Goal: Information Seeking & Learning: Learn about a topic

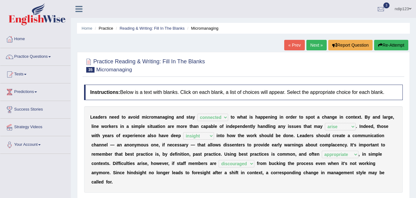
select select "connected"
select select "arise"
select select "insight"
select select "appropriate"
select select "discouraged"
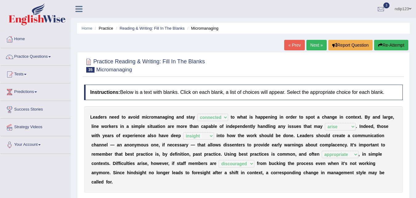
click at [313, 45] on link "Next »" at bounding box center [317, 45] width 20 height 10
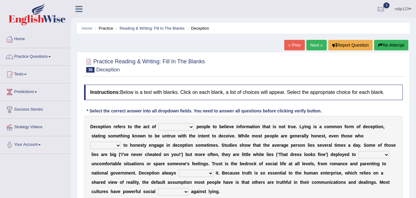
click at [192, 126] on select "discouraging forbidding detecting encouraging" at bounding box center [176, 126] width 36 height 7
select select "discouraging"
click at [158, 123] on select "discouraging forbidding detecting encouraging" at bounding box center [176, 126] width 36 height 7
click at [191, 128] on select "discouraging forbidding detecting encouraging" at bounding box center [176, 126] width 36 height 7
click at [396, 130] on div "D e c e p t i o n r e f e r s t o t h e a c t o f discouraging forbidding detec…" at bounding box center [243, 159] width 319 height 86
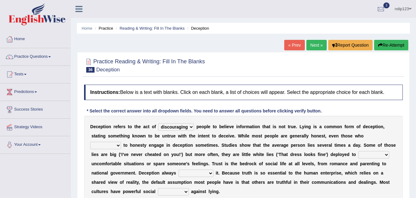
click at [118, 143] on select "describe prescribe inscribe subscribe" at bounding box center [105, 144] width 31 height 7
select select "inscribe"
click at [90, 141] on select "describe prescribe inscribe subscribe" at bounding box center [105, 144] width 31 height 7
click at [118, 146] on select "describe prescribe inscribe subscribe" at bounding box center [105, 144] width 31 height 7
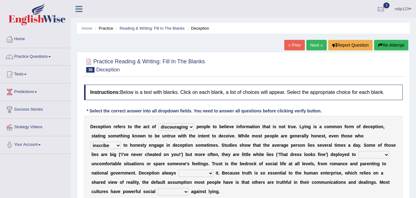
click at [116, 145] on select "describe prescribe inscribe subscribe" at bounding box center [105, 144] width 31 height 7
click at [118, 144] on select "describe prescribe inscribe subscribe" at bounding box center [105, 144] width 31 height 7
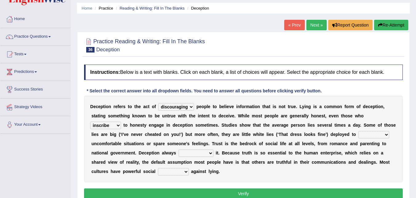
scroll to position [31, 0]
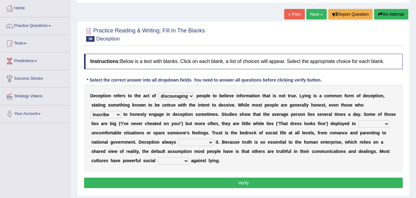
click at [384, 124] on select "contest illuminate disguise avoid" at bounding box center [374, 123] width 31 height 7
select select "avoid"
click at [359, 120] on select "contest illuminate disguise avoid" at bounding box center [374, 123] width 31 height 7
click at [211, 143] on select "undermines underscores undertakes underwrites" at bounding box center [196, 141] width 35 height 7
select select "undermines"
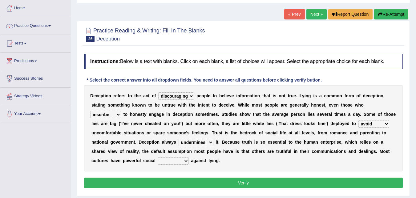
click at [179, 138] on select "undermines underscores undertakes underwrites" at bounding box center [196, 141] width 35 height 7
click at [186, 162] on select "ejections sanctions fractions inductions" at bounding box center [173, 160] width 31 height 7
select select "sanctions"
click at [158, 157] on select "ejections sanctions fractions inductions" at bounding box center [173, 160] width 31 height 7
click at [238, 182] on button "Verify" at bounding box center [243, 182] width 319 height 10
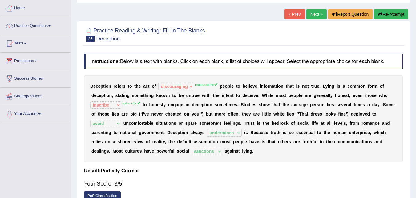
click at [389, 14] on button "Re-Attempt" at bounding box center [392, 14] width 34 height 10
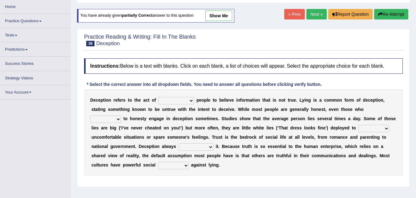
click at [191, 100] on select "discouraging forbidding detecting encouraging" at bounding box center [176, 100] width 36 height 7
select select "encouraging"
click at [158, 97] on select "discouraging forbidding detecting encouraging" at bounding box center [176, 100] width 36 height 7
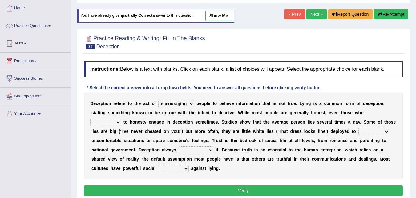
click at [118, 122] on select "describe prescribe inscribe subscribe" at bounding box center [105, 121] width 31 height 7
select select "subscribe"
click at [90, 118] on select "describe prescribe inscribe subscribe" at bounding box center [105, 121] width 31 height 7
click at [385, 132] on select "contest illuminate disguise avoid" at bounding box center [374, 131] width 31 height 7
select select "avoid"
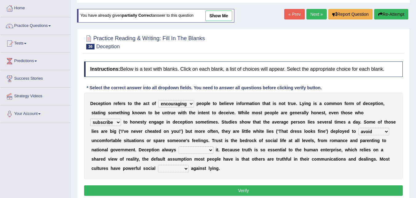
click at [359, 128] on select "contest illuminate disguise avoid" at bounding box center [374, 131] width 31 height 7
click at [211, 150] on select "undermines underscores undertakes underwrites" at bounding box center [196, 149] width 35 height 7
select select "undermines"
click at [179, 146] on select "undermines underscores undertakes underwrites" at bounding box center [196, 149] width 35 height 7
click at [186, 168] on select "ejections sanctions fractions inductions" at bounding box center [173, 168] width 31 height 7
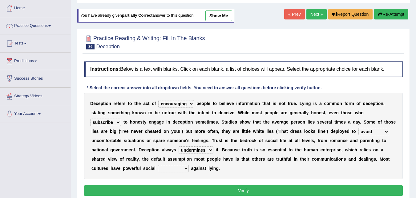
select select "sanctions"
click at [158, 165] on select "ejections sanctions fractions inductions" at bounding box center [173, 168] width 31 height 7
click at [241, 188] on button "Verify" at bounding box center [243, 190] width 319 height 10
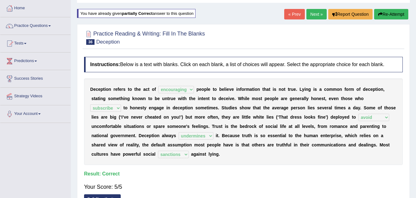
click at [314, 14] on link "Next »" at bounding box center [317, 14] width 20 height 10
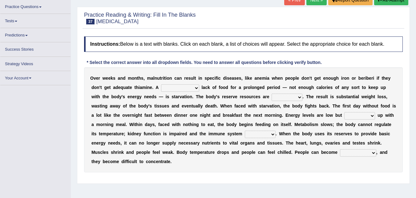
scroll to position [31, 0]
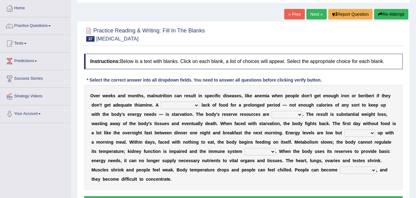
click at [197, 105] on select "severe distinguishing proper distinctive" at bounding box center [180, 104] width 38 height 7
select select "severe"
click at [161, 101] on select "severe distinguishing proper distinctive" at bounding box center [180, 104] width 38 height 7
click at [300, 115] on select "obsoleted depleted pelleted deleted" at bounding box center [287, 114] width 31 height 7
select select "depleted"
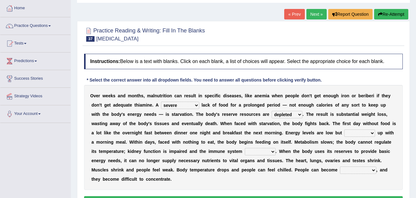
click at [272, 111] on select "obsoleted depleted pelleted deleted" at bounding box center [287, 114] width 31 height 7
click at [373, 133] on select "feed come chill pick" at bounding box center [360, 132] width 31 height 7
select select "feed"
click at [345, 129] on select "feed come chill pick" at bounding box center [360, 132] width 31 height 7
click at [274, 152] on select "deepens deafens weakens surpasses" at bounding box center [260, 151] width 31 height 7
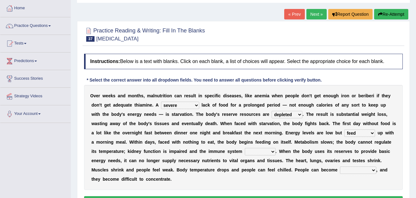
select select "weakens"
click at [245, 148] on select "deepens deafens weakens surpasses" at bounding box center [260, 151] width 31 height 7
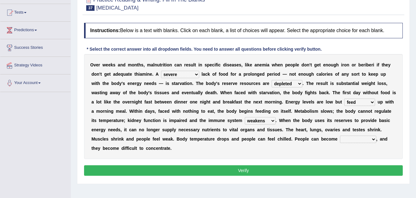
click at [371, 140] on select "irritable commutable indisputable transportable" at bounding box center [358, 138] width 36 height 7
select select "irritable"
click at [340, 135] on select "irritable commutable indisputable transportable" at bounding box center [358, 138] width 36 height 7
click at [242, 171] on button "Verify" at bounding box center [243, 170] width 319 height 10
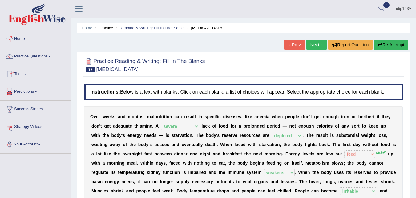
scroll to position [0, 0]
click at [317, 45] on link "Next »" at bounding box center [317, 45] width 20 height 10
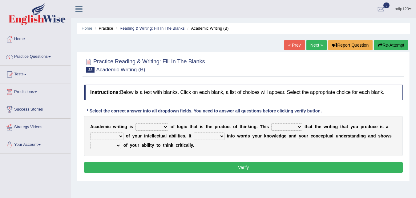
click at [166, 126] on select "expectation entitlement expression exchange" at bounding box center [152, 126] width 33 height 7
select select "expression"
click at [136, 123] on select "expectation entitlement expression exchange" at bounding box center [152, 126] width 33 height 7
click at [297, 125] on select "means questions stipulates answers" at bounding box center [287, 126] width 31 height 7
select select "means"
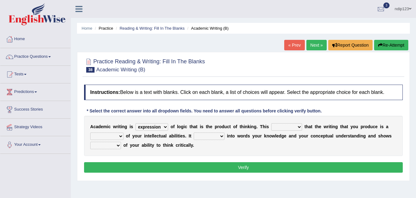
click at [272, 123] on select "means questions stipulates answers" at bounding box center [287, 126] width 31 height 7
click at [121, 135] on select "redundancy mission credit reflection" at bounding box center [106, 135] width 33 height 7
select select "reflection"
click at [90, 132] on select "redundancy mission credit reflection" at bounding box center [106, 135] width 33 height 7
click at [222, 137] on select "enriches shows allows puts" at bounding box center [209, 135] width 31 height 7
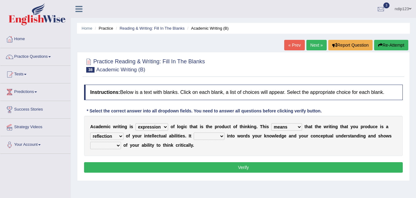
select select "enriches"
click at [194, 132] on select "enriches shows allows puts" at bounding box center [209, 135] width 31 height 7
click at [120, 144] on select "hassle excuse capacity evidence" at bounding box center [105, 144] width 31 height 7
select select "evidence"
click at [90, 141] on select "hassle excuse capacity evidence" at bounding box center [105, 144] width 31 height 7
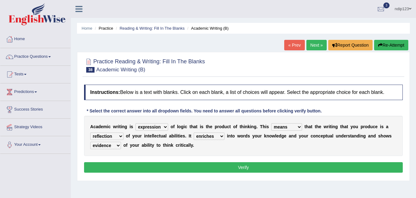
click at [248, 165] on button "Verify" at bounding box center [243, 167] width 319 height 10
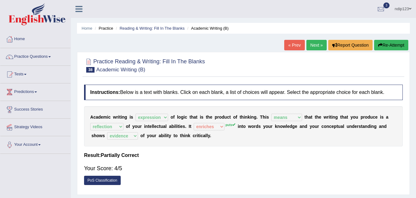
click at [315, 46] on link "Next »" at bounding box center [317, 45] width 20 height 10
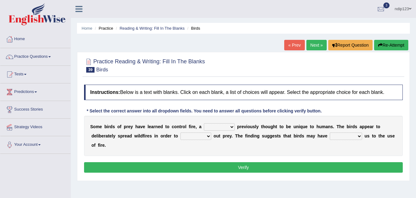
click at [233, 126] on select "question profile tale skill" at bounding box center [219, 126] width 31 height 7
select select "skill"
click at [204, 123] on select "question profile tale skill" at bounding box center [219, 126] width 31 height 7
click at [208, 138] on select "prevent limit span flush" at bounding box center [196, 135] width 31 height 7
select select "flush"
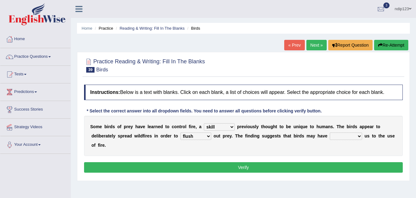
click at [181, 132] on select "prevent limit span flush" at bounding box center [196, 135] width 31 height 7
click at [360, 135] on select "prophesied beaten transmitted forced" at bounding box center [346, 135] width 32 height 7
select select "transmitted"
click at [330, 132] on select "prophesied beaten transmitted forced" at bounding box center [346, 135] width 32 height 7
click at [242, 166] on button "Verify" at bounding box center [243, 167] width 319 height 10
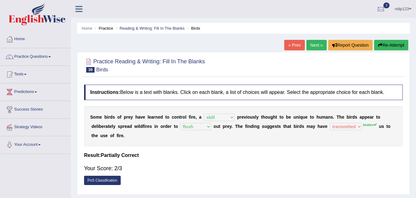
click at [313, 46] on link "Next »" at bounding box center [317, 45] width 20 height 10
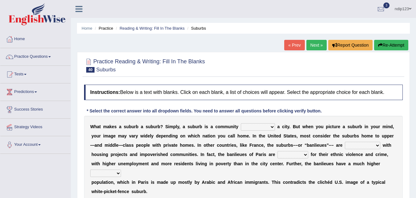
click at [273, 128] on select "lying locating situating surrounding" at bounding box center [258, 126] width 34 height 7
select select "surrounding"
click at [241, 123] on select "lying locating situating surrounding" at bounding box center [258, 126] width 34 height 7
click at [379, 145] on select "antonymous antibiotic synonymous synthetic" at bounding box center [362, 144] width 35 height 7
select select "synonymous"
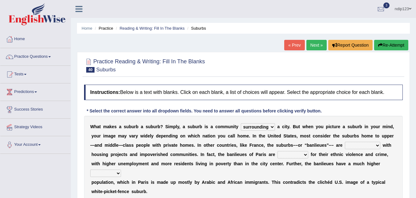
click at [345, 141] on select "antonymous antibiotic synonymous synthetic" at bounding box center [362, 144] width 35 height 7
click at [305, 154] on select "clamorous sensitive famous notorious" at bounding box center [293, 154] width 31 height 7
select select "famous"
click at [278, 151] on select "clamorous sensitive famous notorious" at bounding box center [293, 154] width 31 height 7
click at [119, 173] on select "local young immigrant senior" at bounding box center [105, 172] width 31 height 7
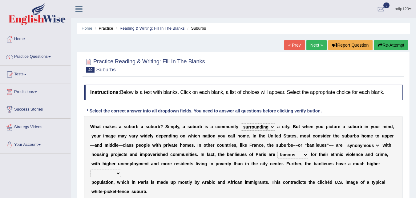
select select "young"
click at [90, 169] on select "local young immigrant senior" at bounding box center [105, 172] width 31 height 7
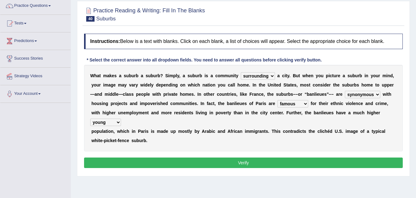
scroll to position [62, 0]
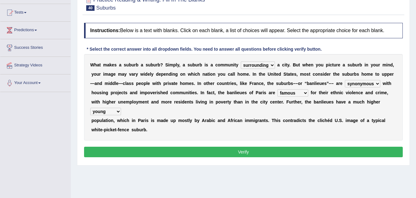
click at [244, 153] on button "Verify" at bounding box center [243, 151] width 319 height 10
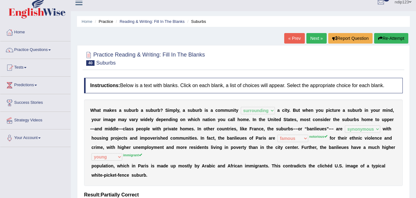
scroll to position [0, 0]
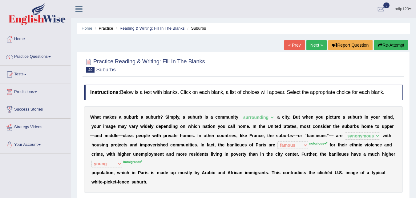
click at [387, 45] on button "Re-Attempt" at bounding box center [392, 45] width 34 height 10
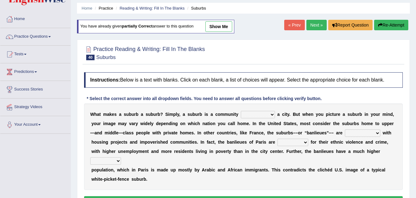
scroll to position [31, 0]
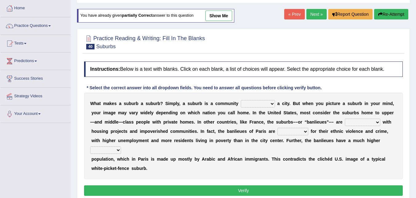
click at [117, 148] on select "local young immigrant senior" at bounding box center [105, 149] width 31 height 7
select select "immigrant"
click at [90, 146] on select "local young immigrant senior" at bounding box center [105, 149] width 31 height 7
click at [306, 130] on select "clamorous sensitive famous notorious" at bounding box center [293, 131] width 31 height 7
select select "notorious"
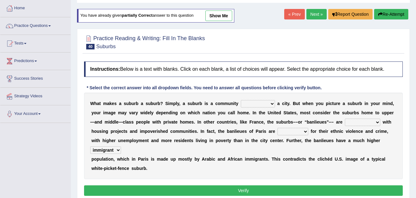
click at [278, 128] on select "clamorous sensitive famous notorious" at bounding box center [293, 131] width 31 height 7
click at [377, 123] on select "antonymous antibiotic synonymous synthetic" at bounding box center [362, 121] width 35 height 7
select select "synonymous"
click at [345, 118] on select "antonymous antibiotic synonymous synthetic" at bounding box center [362, 121] width 35 height 7
click at [272, 101] on select "lying locating situating surrounding" at bounding box center [258, 103] width 34 height 7
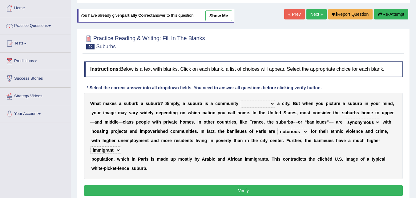
select select "surrounding"
click at [241, 100] on select "lying locating situating surrounding" at bounding box center [258, 103] width 34 height 7
click at [248, 188] on button "Verify" at bounding box center [243, 190] width 319 height 10
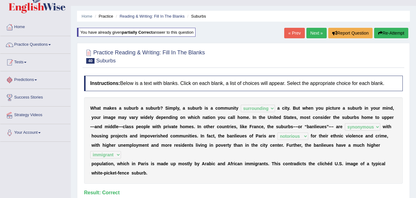
scroll to position [0, 0]
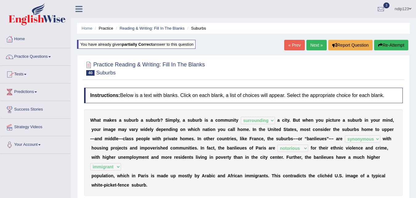
click at [40, 56] on link "Practice Questions" at bounding box center [35, 55] width 70 height 15
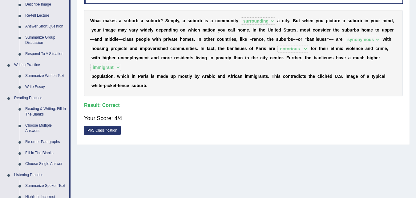
scroll to position [123, 0]
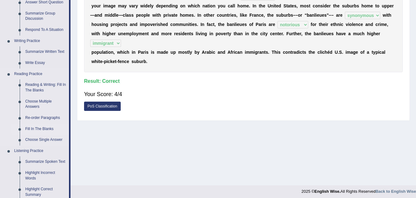
click at [39, 128] on link "Fill In The Blanks" at bounding box center [46, 128] width 47 height 11
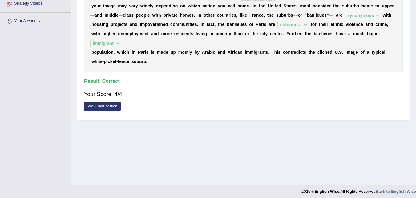
scroll to position [126, 0]
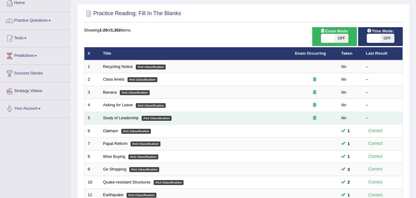
scroll to position [31, 0]
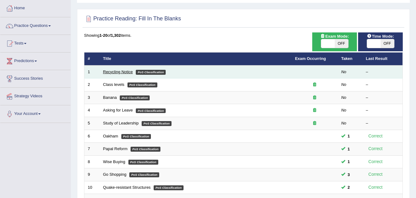
click at [119, 71] on link "Recycling Notice" at bounding box center [118, 71] width 30 height 5
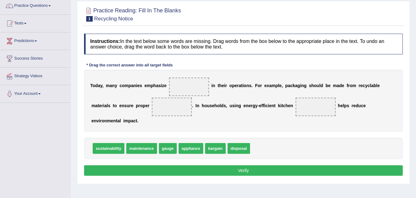
scroll to position [62, 0]
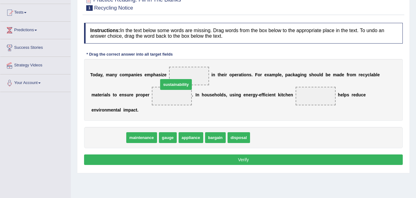
drag, startPoint x: 113, startPoint y: 138, endPoint x: 179, endPoint y: 80, distance: 88.3
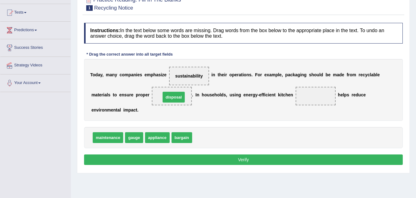
drag, startPoint x: 206, startPoint y: 139, endPoint x: 174, endPoint y: 96, distance: 53.4
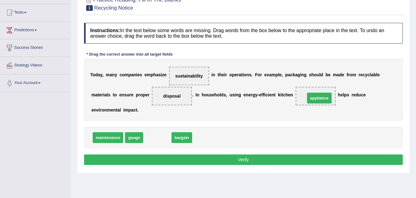
drag, startPoint x: 157, startPoint y: 138, endPoint x: 318, endPoint y: 98, distance: 165.5
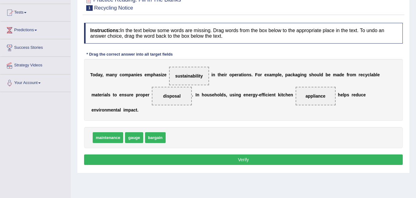
click at [241, 158] on button "Verify" at bounding box center [243, 159] width 319 height 10
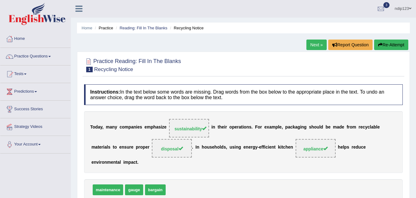
scroll to position [0, 0]
click at [314, 42] on link "Next »" at bounding box center [317, 45] width 20 height 10
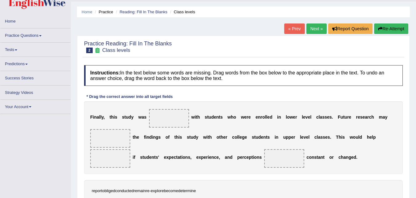
scroll to position [31, 0]
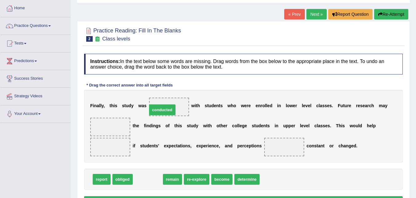
drag, startPoint x: 151, startPoint y: 179, endPoint x: 165, endPoint y: 110, distance: 70.9
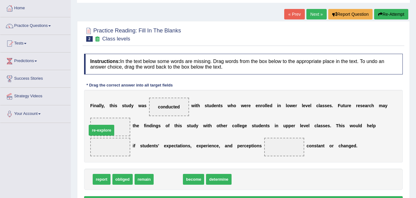
drag, startPoint x: 160, startPoint y: 179, endPoint x: 96, endPoint y: 133, distance: 78.8
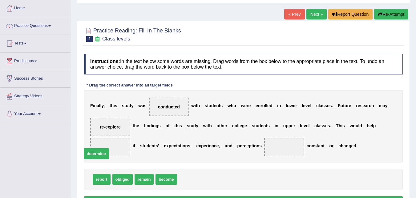
drag, startPoint x: 191, startPoint y: 180, endPoint x: 96, endPoint y: 154, distance: 99.1
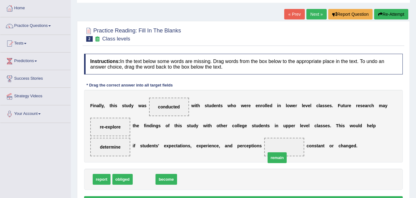
drag, startPoint x: 141, startPoint y: 181, endPoint x: 271, endPoint y: 155, distance: 131.9
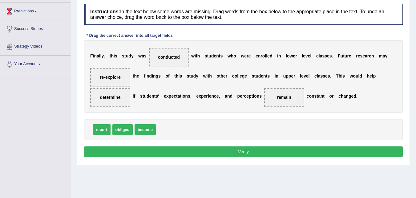
scroll to position [92, 0]
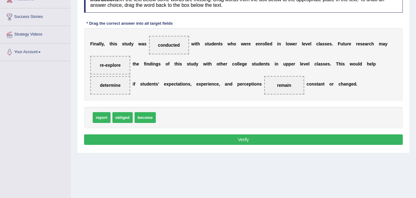
click at [248, 139] on button "Verify" at bounding box center [243, 139] width 319 height 10
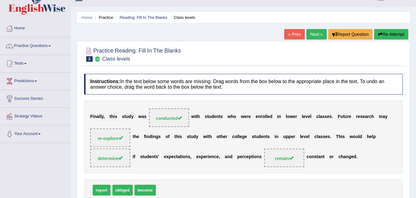
scroll to position [0, 0]
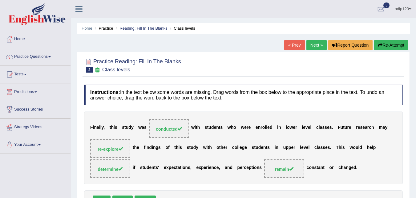
click at [314, 46] on link "Next »" at bounding box center [317, 45] width 20 height 10
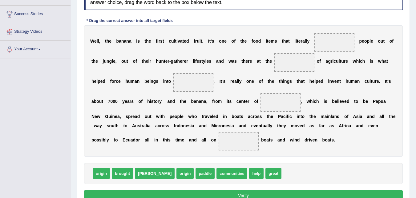
scroll to position [96, 0]
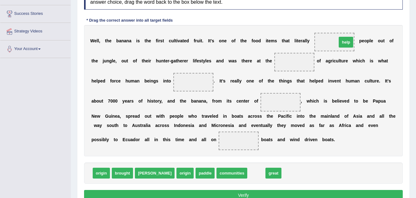
drag, startPoint x: 236, startPoint y: 174, endPoint x: 322, endPoint y: 43, distance: 157.1
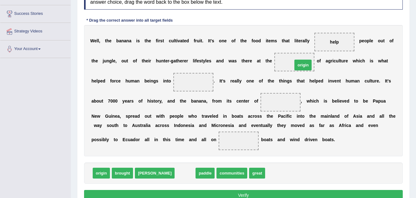
drag, startPoint x: 161, startPoint y: 174, endPoint x: 279, endPoint y: 67, distance: 159.9
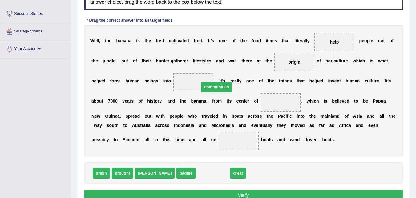
drag, startPoint x: 180, startPoint y: 175, endPoint x: 183, endPoint y: 88, distance: 86.7
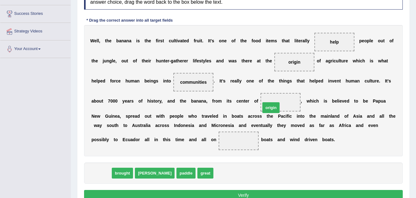
drag, startPoint x: 102, startPoint y: 173, endPoint x: 272, endPoint y: 108, distance: 181.7
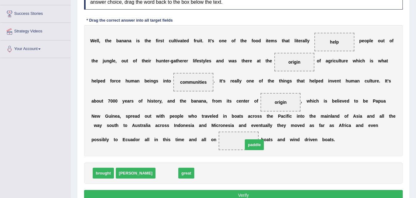
drag, startPoint x: 145, startPoint y: 175, endPoint x: 232, endPoint y: 144, distance: 92.5
click at [244, 193] on button "Verify" at bounding box center [243, 195] width 319 height 10
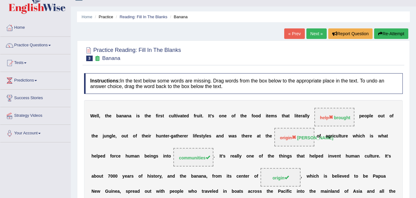
scroll to position [0, 0]
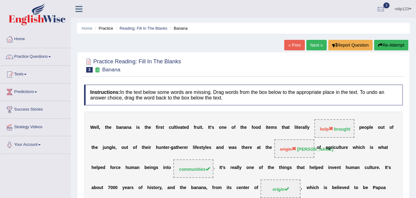
click at [313, 44] on link "Next »" at bounding box center [317, 45] width 20 height 10
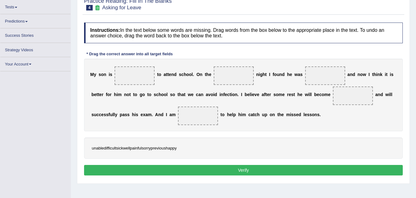
scroll to position [70, 0]
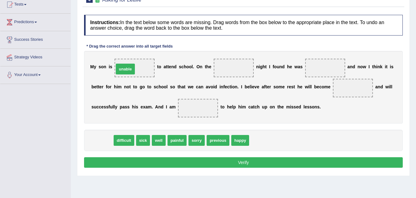
drag, startPoint x: 100, startPoint y: 141, endPoint x: 123, endPoint y: 70, distance: 74.7
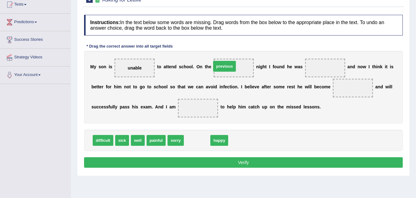
drag, startPoint x: 198, startPoint y: 142, endPoint x: 225, endPoint y: 68, distance: 78.9
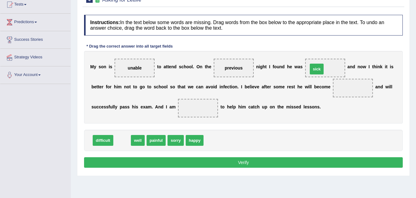
drag, startPoint x: 124, startPoint y: 141, endPoint x: 317, endPoint y: 71, distance: 205.8
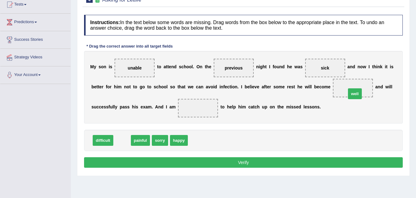
drag, startPoint x: 123, startPoint y: 140, endPoint x: 356, endPoint y: 93, distance: 237.7
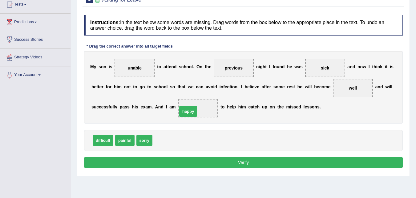
drag, startPoint x: 165, startPoint y: 142, endPoint x: 190, endPoint y: 113, distance: 38.7
click at [241, 162] on button "Verify" at bounding box center [243, 162] width 319 height 10
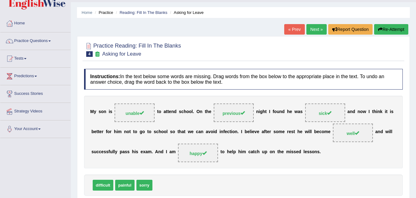
scroll to position [8, 0]
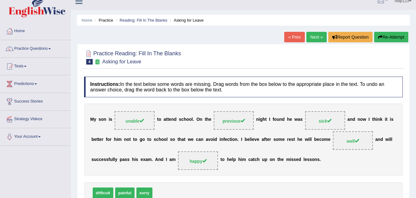
click at [314, 38] on link "Next »" at bounding box center [317, 37] width 20 height 10
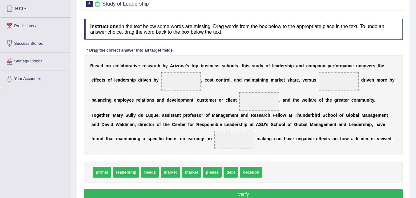
scroll to position [62, 0]
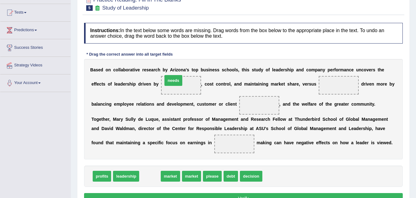
drag, startPoint x: 150, startPoint y: 177, endPoint x: 171, endPoint y: 81, distance: 97.8
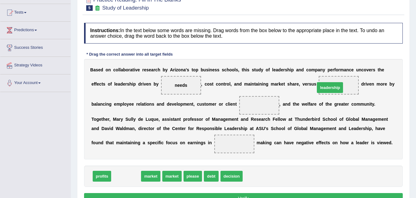
drag, startPoint x: 125, startPoint y: 175, endPoint x: 330, endPoint y: 87, distance: 222.4
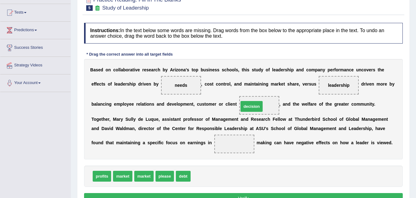
drag, startPoint x: 205, startPoint y: 176, endPoint x: 253, endPoint y: 107, distance: 84.4
drag, startPoint x: 100, startPoint y: 177, endPoint x: 239, endPoint y: 148, distance: 142.4
click at [245, 195] on button "Verify" at bounding box center [243, 198] width 319 height 10
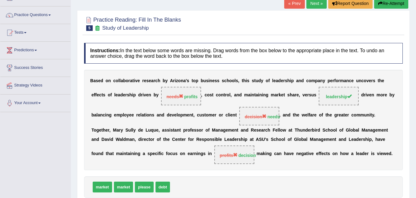
scroll to position [0, 0]
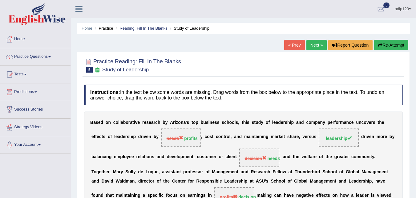
click at [392, 44] on button "Re-Attempt" at bounding box center [392, 45] width 34 height 10
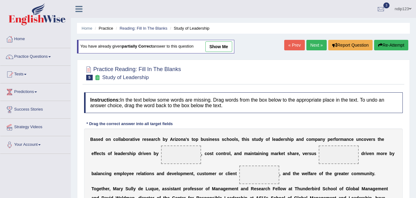
click at [194, 157] on span at bounding box center [181, 154] width 40 height 18
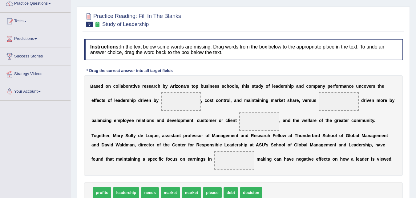
scroll to position [62, 0]
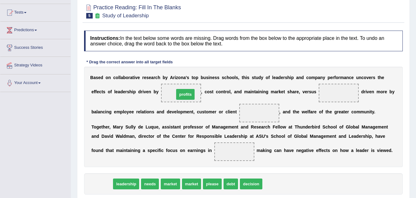
drag, startPoint x: 99, startPoint y: 184, endPoint x: 184, endPoint y: 92, distance: 125.6
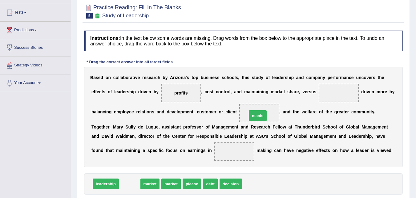
drag, startPoint x: 130, startPoint y: 184, endPoint x: 258, endPoint y: 116, distance: 145.2
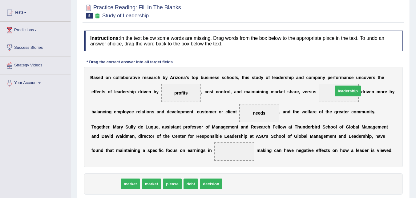
drag, startPoint x: 110, startPoint y: 185, endPoint x: 352, endPoint y: 92, distance: 259.5
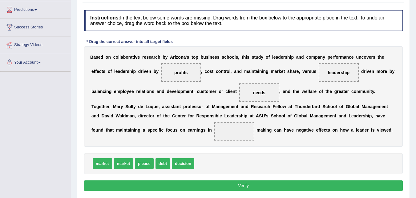
scroll to position [92, 0]
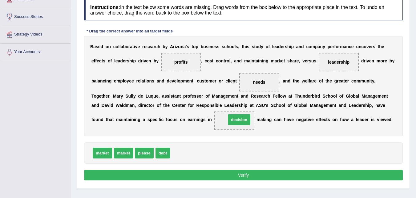
drag, startPoint x: 184, startPoint y: 153, endPoint x: 236, endPoint y: 122, distance: 60.6
click at [242, 174] on button "Verify" at bounding box center [243, 175] width 319 height 10
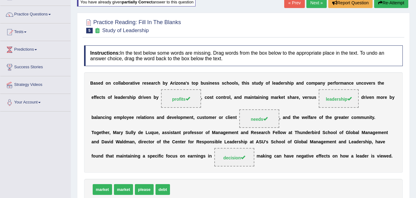
scroll to position [0, 0]
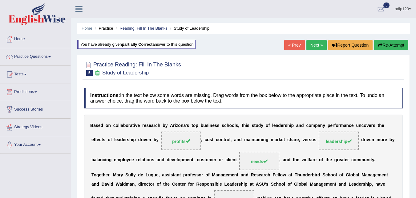
click at [315, 46] on link "Next »" at bounding box center [317, 45] width 20 height 10
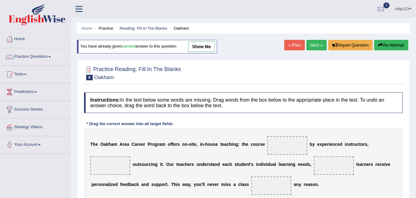
click at [315, 46] on link "Next »" at bounding box center [317, 45] width 20 height 10
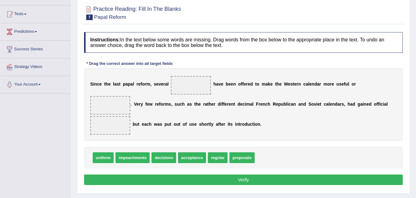
scroll to position [62, 0]
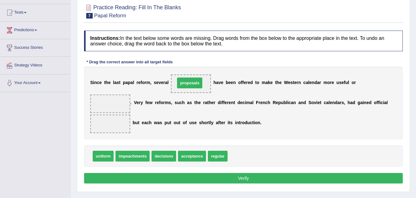
drag, startPoint x: 240, startPoint y: 157, endPoint x: 189, endPoint y: 84, distance: 88.8
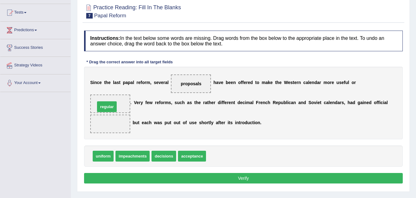
drag, startPoint x: 218, startPoint y: 157, endPoint x: 106, endPoint y: 107, distance: 122.8
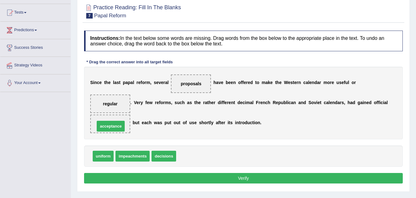
drag, startPoint x: 202, startPoint y: 158, endPoint x: 120, endPoint y: 129, distance: 87.0
click at [246, 178] on button "Verify" at bounding box center [243, 178] width 319 height 10
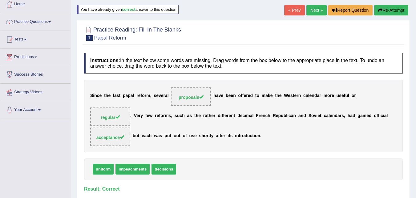
scroll to position [0, 0]
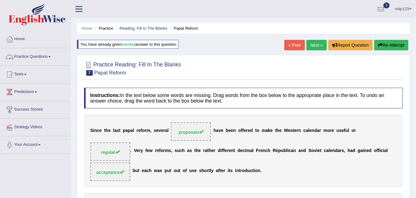
click at [46, 57] on link "Practice Questions" at bounding box center [35, 55] width 70 height 15
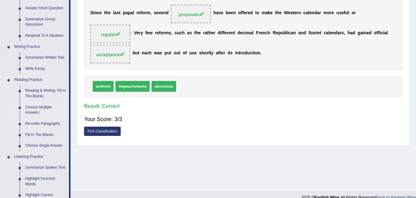
scroll to position [123, 0]
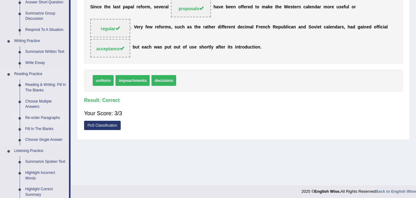
click at [36, 117] on link "Re-order Paragraphs" at bounding box center [46, 117] width 47 height 11
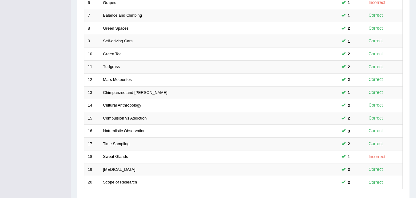
scroll to position [211, 0]
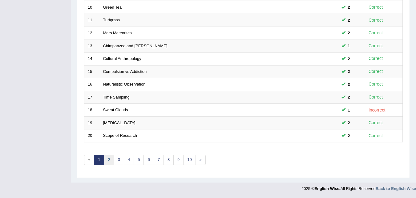
click at [109, 160] on link "2" at bounding box center [109, 159] width 10 height 10
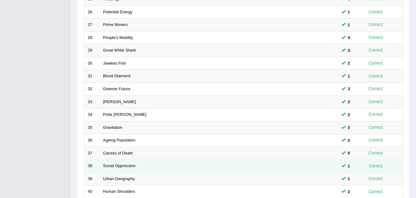
scroll to position [211, 0]
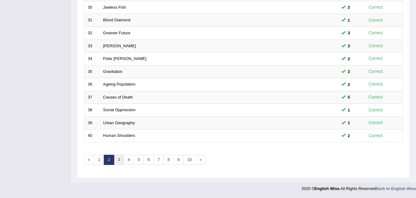
click at [117, 160] on link "3" at bounding box center [119, 159] width 10 height 10
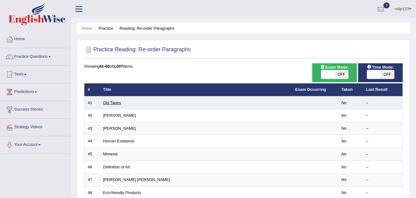
click at [115, 102] on link "Old Tapes" at bounding box center [112, 102] width 18 height 5
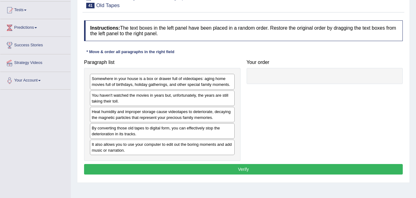
scroll to position [92, 0]
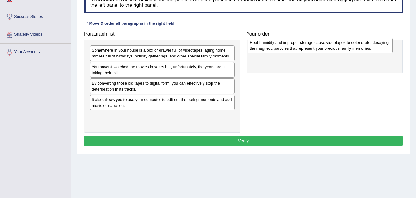
drag, startPoint x: 98, startPoint y: 92, endPoint x: 256, endPoint y: 51, distance: 163.6
click at [256, 51] on div "Heat humidity and improper storage cause videotapes to deteriorate, decaying th…" at bounding box center [320, 45] width 145 height 15
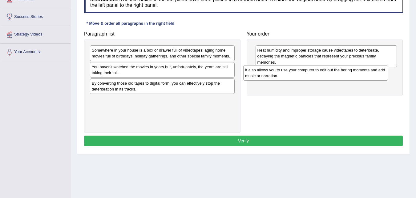
drag, startPoint x: 114, startPoint y: 104, endPoint x: 269, endPoint y: 73, distance: 158.7
click at [269, 73] on div "It also allows you to use your computer to edit out the boring moments and add …" at bounding box center [316, 72] width 145 height 15
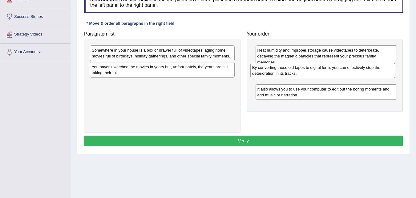
drag, startPoint x: 111, startPoint y: 86, endPoint x: 272, endPoint y: 70, distance: 161.4
click at [272, 70] on div "By converting those old tapes to digital form, you can effectively stop the det…" at bounding box center [323, 70] width 145 height 15
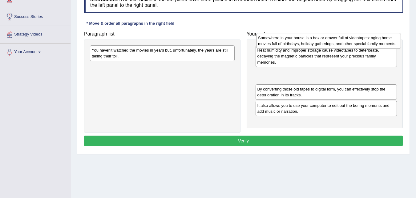
drag, startPoint x: 109, startPoint y: 51, endPoint x: 275, endPoint y: 39, distance: 166.9
click at [275, 39] on div "Somewhere in your house is a box or drawer full of videotapes: aging home movie…" at bounding box center [328, 40] width 145 height 15
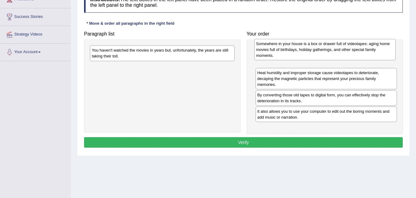
drag, startPoint x: 275, startPoint y: 79, endPoint x: 273, endPoint y: 51, distance: 28.1
click at [273, 51] on div "Somewhere in your house is a box or drawer full of videotapes: aging home movie…" at bounding box center [326, 49] width 142 height 21
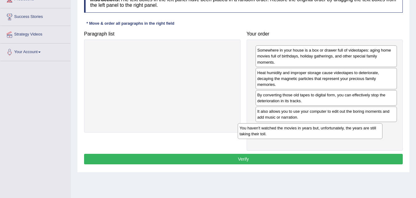
drag, startPoint x: 115, startPoint y: 55, endPoint x: 268, endPoint y: 133, distance: 171.9
click at [267, 132] on div "You haven't watched the movies in years but, unfortunately, the years are still…" at bounding box center [310, 130] width 145 height 15
click at [246, 159] on button "Verify" at bounding box center [243, 159] width 319 height 10
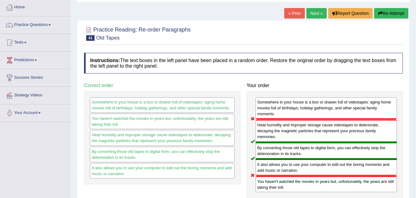
scroll to position [31, 0]
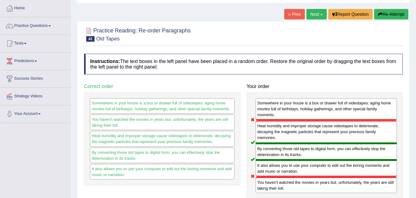
click at [385, 12] on button "Re-Attempt" at bounding box center [392, 14] width 34 height 10
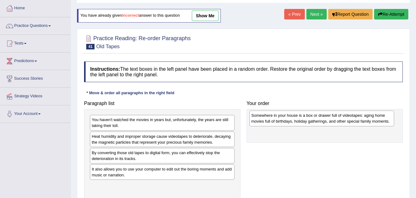
drag, startPoint x: 122, startPoint y: 126, endPoint x: 278, endPoint y: 122, distance: 156.0
click at [278, 122] on div "Somewhere in your house is a box or drawer full of videotapes: aging home movie…" at bounding box center [322, 117] width 145 height 15
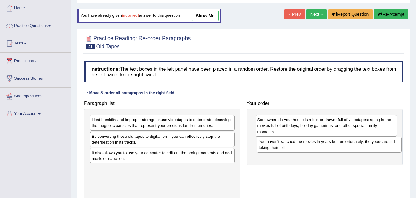
drag, startPoint x: 108, startPoint y: 121, endPoint x: 276, endPoint y: 143, distance: 169.3
click at [276, 143] on div "You haven't watched the movies in years but, unfortunately, the years are still…" at bounding box center [329, 144] width 145 height 15
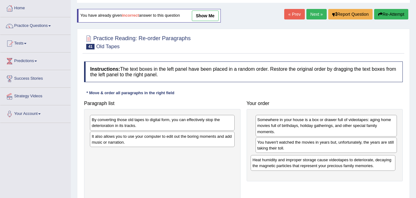
drag, startPoint x: 101, startPoint y: 122, endPoint x: 262, endPoint y: 160, distance: 165.3
click at [263, 161] on div "Heat humidity and improper storage cause videotapes to deteriorate, decaying th…" at bounding box center [323, 162] width 145 height 15
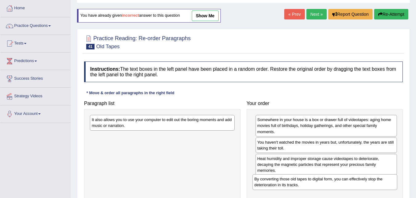
drag, startPoint x: 135, startPoint y: 138, endPoint x: 277, endPoint y: 185, distance: 149.2
click at [277, 185] on div "By converting those old tapes to digital form, you can effectively stop the det…" at bounding box center [325, 181] width 145 height 15
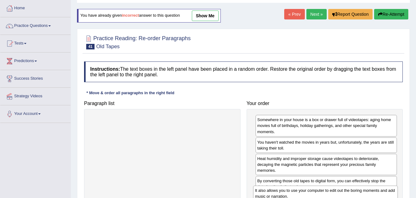
drag, startPoint x: 138, startPoint y: 125, endPoint x: 301, endPoint y: 195, distance: 177.6
click at [301, 195] on div "It also allows you to use your computer to edit out the boring moments and add …" at bounding box center [325, 192] width 145 height 15
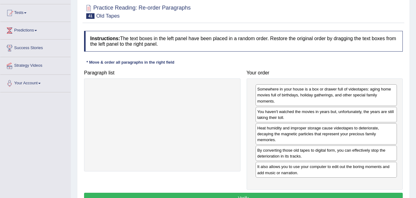
scroll to position [62, 0]
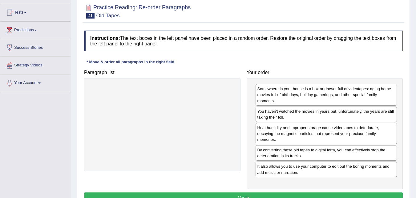
click at [253, 194] on button "Verify" at bounding box center [243, 197] width 319 height 10
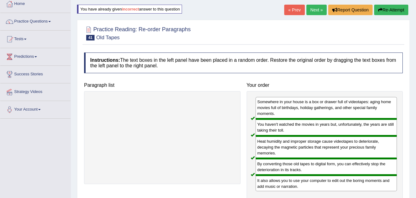
scroll to position [0, 0]
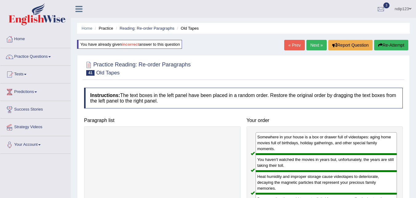
click at [314, 44] on link "Next »" at bounding box center [317, 45] width 20 height 10
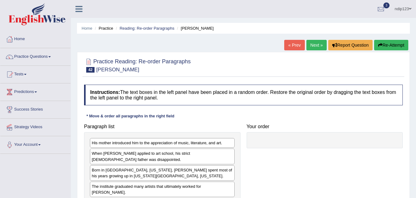
click at [294, 45] on link "« Prev" at bounding box center [295, 45] width 20 height 10
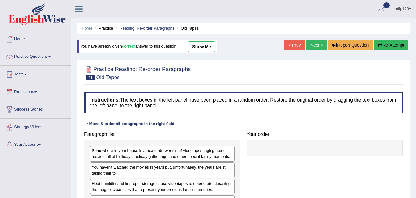
click at [315, 46] on link "Next »" at bounding box center [317, 45] width 20 height 10
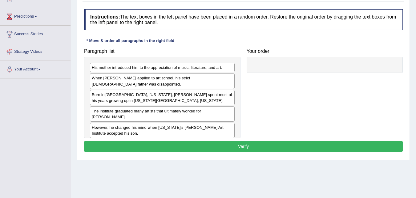
scroll to position [62, 0]
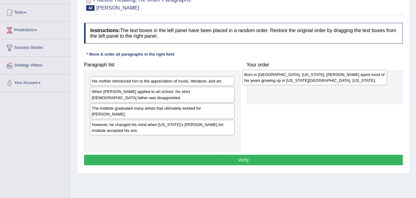
drag, startPoint x: 122, startPoint y: 113, endPoint x: 274, endPoint y: 80, distance: 156.2
click at [274, 80] on div "Born in Omaha, Nebraska, Ed Ruscha spent most of his years growing up in Oklaho…" at bounding box center [315, 77] width 145 height 15
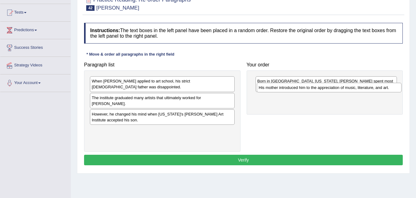
drag, startPoint x: 119, startPoint y: 80, endPoint x: 284, endPoint y: 87, distance: 165.7
click at [284, 87] on div "His mother introduced him to the appreciation of music, literature, and art." at bounding box center [329, 88] width 145 height 10
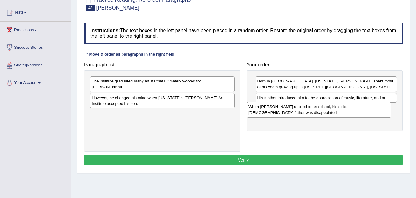
drag, startPoint x: 123, startPoint y: 86, endPoint x: 270, endPoint y: 109, distance: 148.9
click at [277, 111] on div "When Ed Ruscha applied to art school, his strict Roman Catholic father was disa…" at bounding box center [319, 109] width 145 height 15
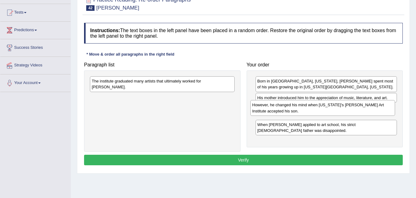
drag, startPoint x: 122, startPoint y: 95, endPoint x: 288, endPoint y: 110, distance: 166.9
click at [288, 110] on div "However, he changed his mind when California's Chouinard Art Institute accepted…" at bounding box center [323, 107] width 145 height 15
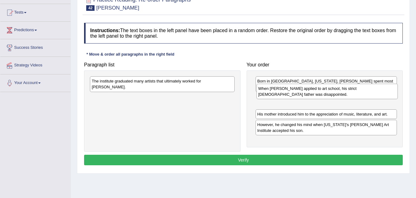
drag, startPoint x: 308, startPoint y: 131, endPoint x: 309, endPoint y: 95, distance: 36.1
click at [309, 95] on div "When Ed Ruscha applied to art school, his strict Roman Catholic father was disa…" at bounding box center [328, 91] width 142 height 15
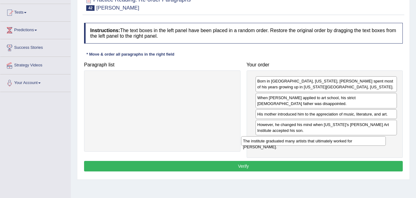
drag, startPoint x: 122, startPoint y: 82, endPoint x: 275, endPoint y: 141, distance: 164.0
click at [274, 141] on div "The institute graduated many artists that ultimately worked for Walt Disney." at bounding box center [313, 141] width 145 height 10
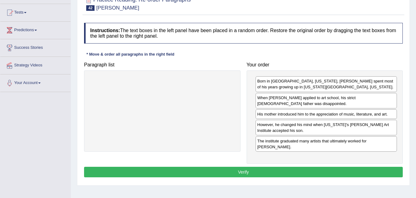
click at [248, 166] on button "Verify" at bounding box center [243, 171] width 319 height 10
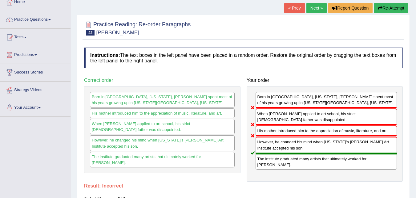
scroll to position [0, 0]
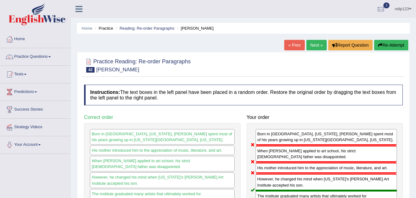
click at [311, 45] on link "Next »" at bounding box center [317, 45] width 20 height 10
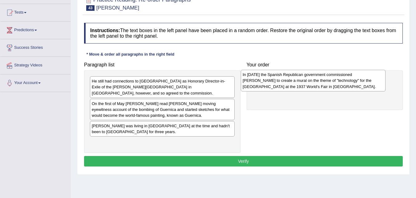
drag, startPoint x: 116, startPoint y: 89, endPoint x: 269, endPoint y: 83, distance: 152.7
click at [268, 83] on div "In January 1937 the Spanish Republican government commissioned Pablo Picasso to…" at bounding box center [313, 80] width 145 height 21
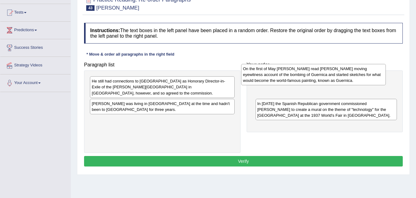
drag, startPoint x: 134, startPoint y: 105, endPoint x: 286, endPoint y: 76, distance: 154.6
click at [286, 76] on div "On the first of May Picasso read George Steer's moving eyewitness account of th…" at bounding box center [313, 74] width 145 height 21
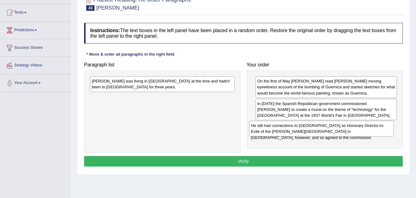
drag, startPoint x: 122, startPoint y: 85, endPoint x: 281, endPoint y: 129, distance: 165.4
click at [281, 129] on div "He still had connections to Spain as Honorary Director-in-Exile of the Prado Mu…" at bounding box center [321, 128] width 145 height 15
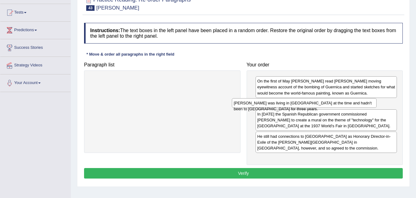
drag, startPoint x: 123, startPoint y: 82, endPoint x: 279, endPoint y: 105, distance: 157.4
click at [278, 105] on div "Picasso was living in Paris at the time and hadn't been to Spain for three year…" at bounding box center [304, 103] width 145 height 10
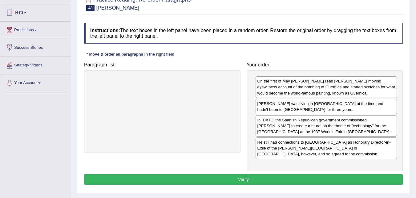
click at [253, 174] on button "Verify" at bounding box center [243, 179] width 319 height 10
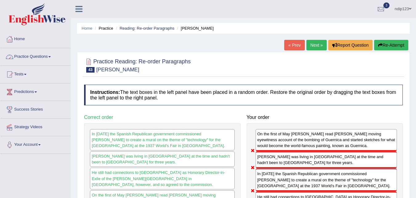
click at [29, 57] on link "Practice Questions" at bounding box center [35, 55] width 70 height 15
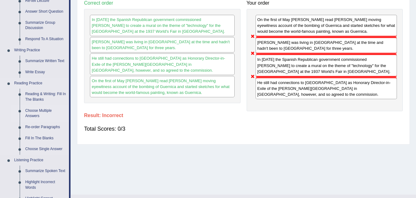
scroll to position [123, 0]
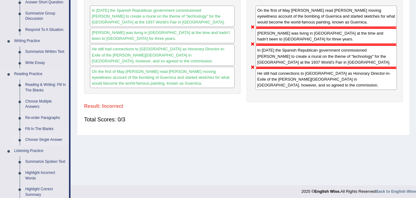
click at [42, 138] on link "Choose Single Answer" at bounding box center [46, 139] width 47 height 11
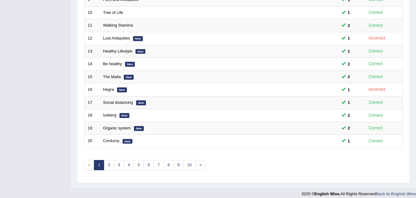
scroll to position [211, 0]
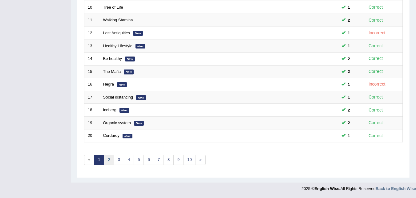
click at [110, 159] on link "2" at bounding box center [109, 159] width 10 height 10
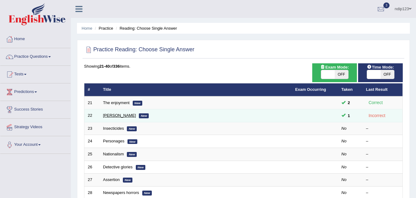
click at [108, 114] on link "Cyril" at bounding box center [119, 115] width 33 height 5
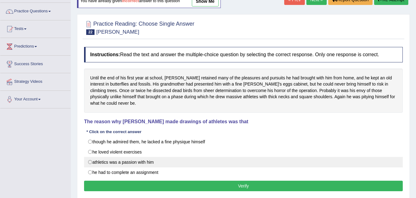
scroll to position [62, 0]
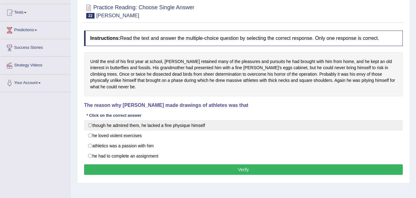
click at [91, 120] on label "though he admired them, he lacked a fine physique himself" at bounding box center [243, 125] width 319 height 10
radio input "true"
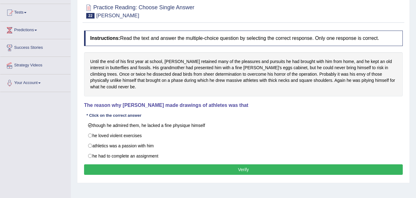
click at [250, 164] on button "Verify" at bounding box center [243, 169] width 319 height 10
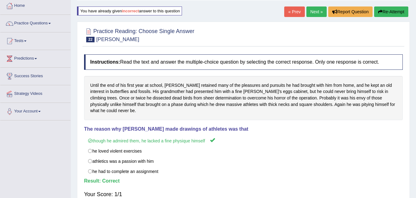
scroll to position [0, 0]
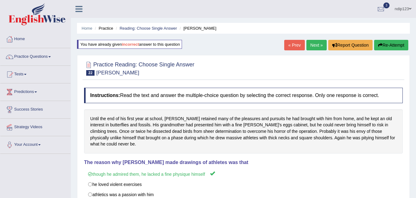
click at [314, 46] on link "Next »" at bounding box center [317, 45] width 20 height 10
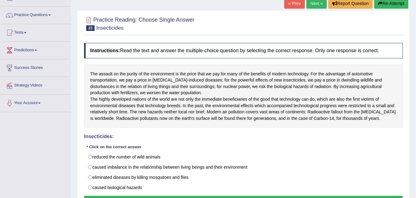
scroll to position [62, 0]
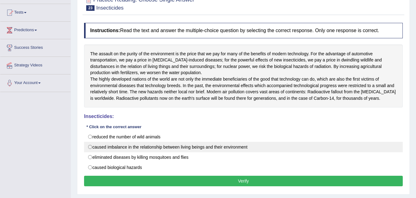
click at [116, 152] on label "caused imbalance in the relationship between living beings and their environment" at bounding box center [243, 146] width 319 height 10
radio input "true"
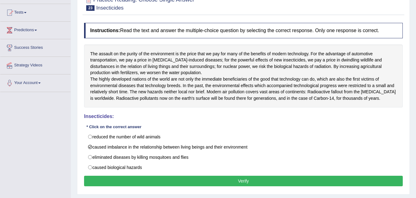
click at [236, 186] on button "Verify" at bounding box center [243, 180] width 319 height 10
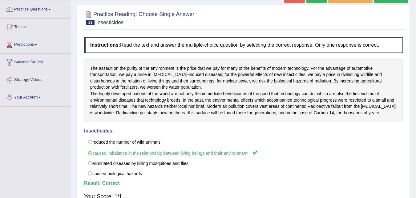
scroll to position [0, 0]
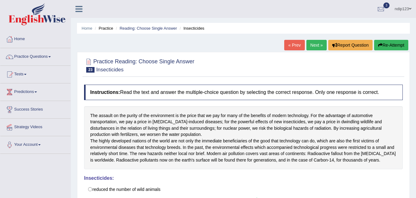
click at [310, 45] on link "Next »" at bounding box center [317, 45] width 20 height 10
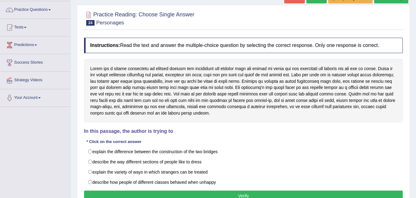
scroll to position [62, 0]
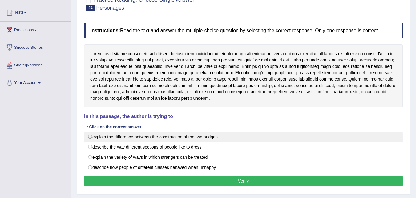
click at [91, 136] on label "explain the difference between the construction of the two bridges" at bounding box center [243, 136] width 319 height 10
radio input "true"
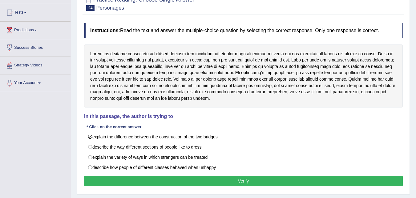
click at [235, 182] on button "Verify" at bounding box center [243, 180] width 319 height 10
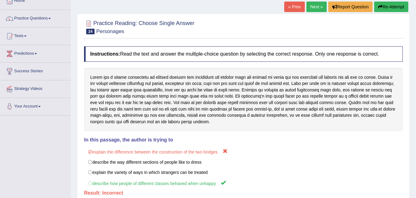
scroll to position [0, 0]
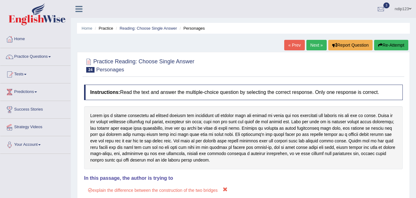
click at [311, 43] on link "Next »" at bounding box center [317, 45] width 20 height 10
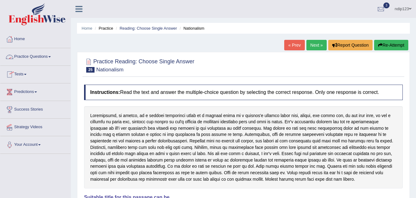
click at [30, 59] on link "Practice Questions" at bounding box center [35, 55] width 70 height 15
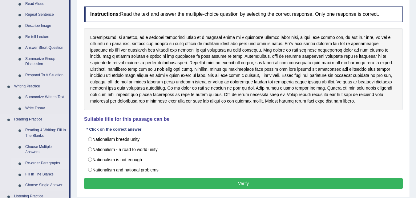
scroll to position [92, 0]
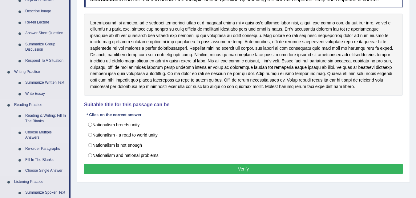
click at [40, 133] on link "Choose Multiple Answers" at bounding box center [46, 135] width 47 height 16
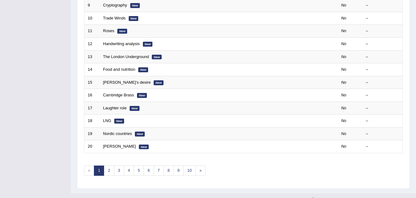
scroll to position [211, 0]
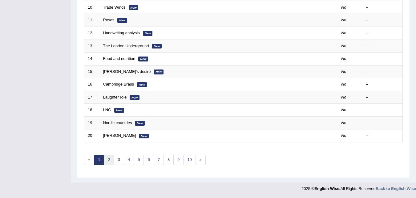
click at [109, 159] on link "2" at bounding box center [109, 159] width 10 height 10
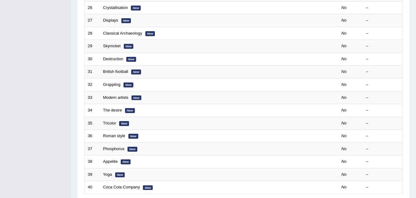
scroll to position [211, 0]
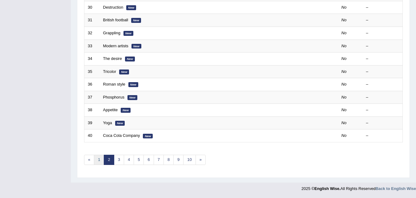
click at [100, 159] on link "1" at bounding box center [99, 159] width 10 height 10
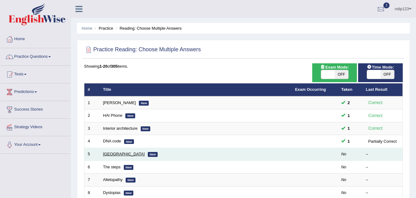
click at [105, 154] on link "[GEOGRAPHIC_DATA]" at bounding box center [124, 153] width 42 height 5
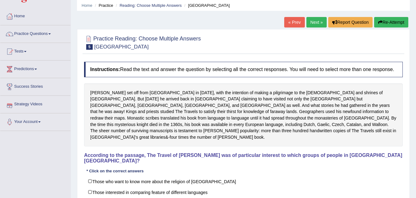
scroll to position [62, 0]
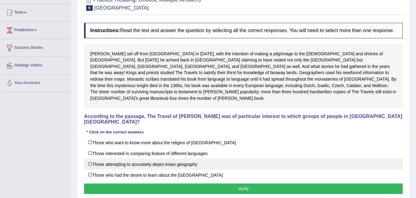
click at [100, 158] on label "Those attempting to accurately depict Asian geography" at bounding box center [243, 163] width 319 height 11
checkbox input "true"
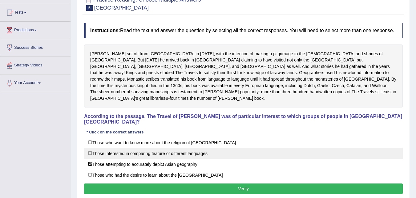
click at [89, 147] on label "Those interested in comparing feature of different languages" at bounding box center [243, 152] width 319 height 11
checkbox input "true"
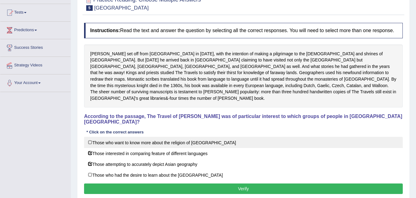
click at [90, 137] on label "Those who want to know more about the religion of Asia" at bounding box center [243, 142] width 319 height 11
checkbox input "true"
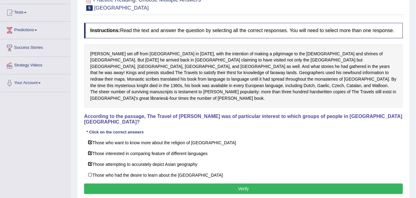
click at [236, 183] on button "Verify" at bounding box center [243, 188] width 319 height 10
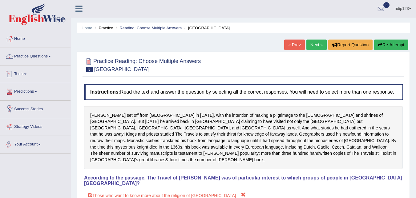
scroll to position [0, 0]
click at [385, 46] on button "Re-Attempt" at bounding box center [392, 45] width 34 height 10
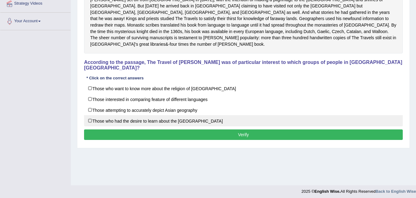
scroll to position [126, 0]
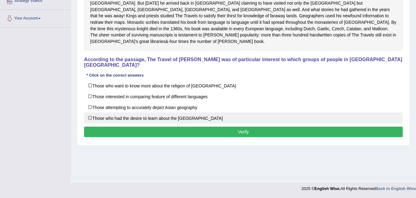
click at [92, 112] on label "Those who had the desire to learn about the Far East" at bounding box center [243, 117] width 319 height 11
checkbox input "true"
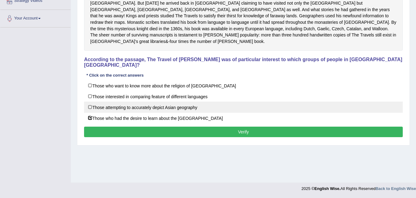
click at [91, 101] on label "Those attempting to accurately depict Asian geography" at bounding box center [243, 106] width 319 height 11
checkbox input "true"
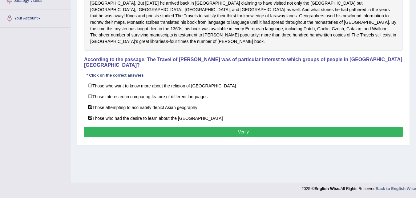
click at [249, 126] on button "Verify" at bounding box center [243, 131] width 319 height 10
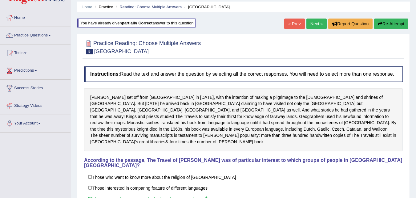
scroll to position [0, 0]
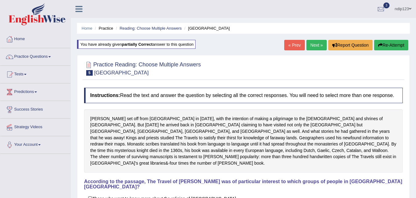
click at [311, 45] on link "Next »" at bounding box center [317, 45] width 20 height 10
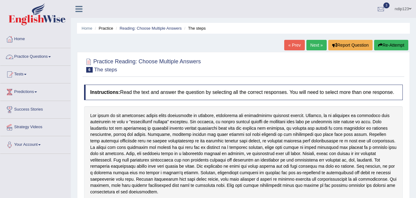
click at [24, 55] on link "Practice Questions" at bounding box center [35, 55] width 70 height 15
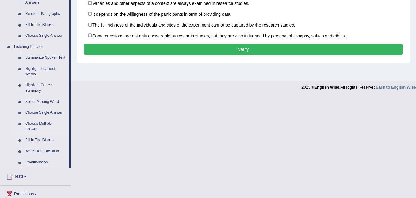
scroll to position [224, 0]
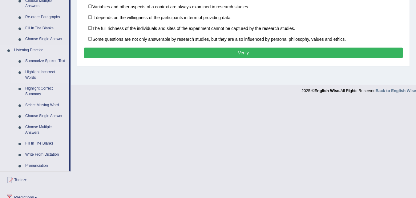
click at [35, 71] on link "Highlight Incorrect Words" at bounding box center [46, 75] width 47 height 16
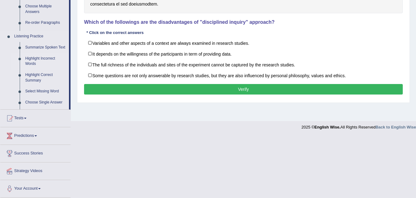
scroll to position [116, 0]
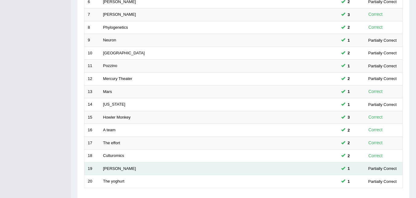
scroll to position [211, 0]
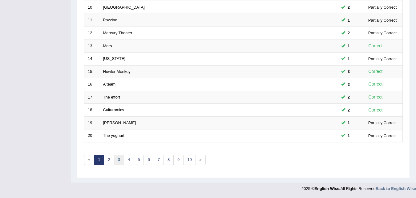
click at [120, 158] on link "3" at bounding box center [119, 159] width 10 height 10
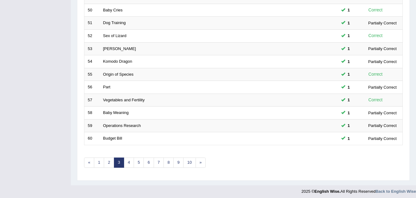
scroll to position [211, 0]
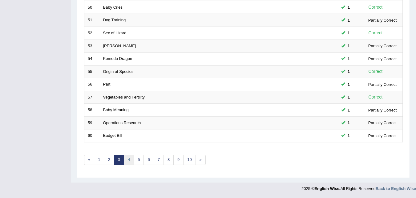
click at [129, 161] on link "4" at bounding box center [129, 159] width 10 height 10
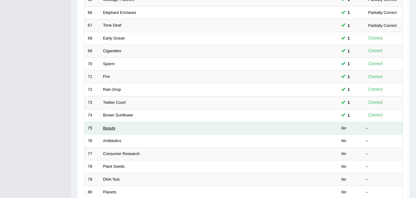
click at [111, 126] on link "Beauty" at bounding box center [109, 127] width 12 height 5
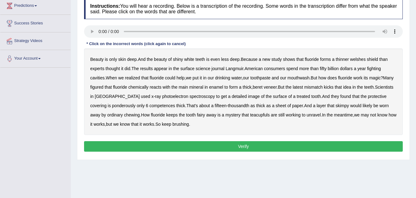
scroll to position [92, 0]
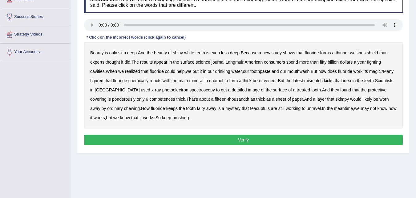
click at [363, 53] on b "welshes" at bounding box center [359, 52] width 16 height 5
click at [263, 82] on b "beret" at bounding box center [258, 80] width 10 height 5
click at [167, 99] on b "competences" at bounding box center [163, 98] width 26 height 5
click at [265, 109] on b "teacupfuls" at bounding box center [260, 108] width 20 height 5
click at [246, 139] on button "Verify" at bounding box center [243, 139] width 319 height 10
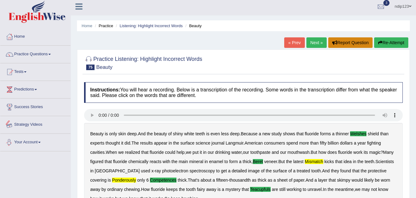
scroll to position [0, 0]
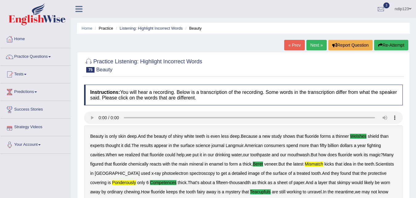
click at [383, 45] on button "Re-Attempt" at bounding box center [392, 45] width 34 height 10
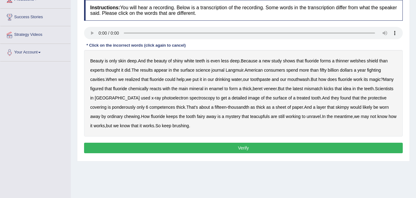
scroll to position [92, 0]
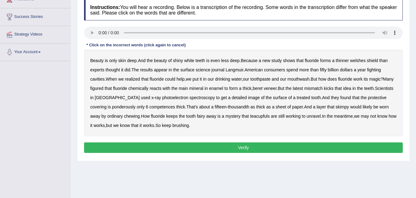
click at [363, 62] on b "welshes" at bounding box center [359, 60] width 16 height 5
click at [263, 90] on b "beret" at bounding box center [258, 88] width 10 height 5
click at [323, 90] on b "mismatch" at bounding box center [314, 88] width 18 height 5
click at [129, 108] on b "ponderously" at bounding box center [123, 106] width 23 height 5
click at [163, 106] on b "competences" at bounding box center [163, 106] width 26 height 5
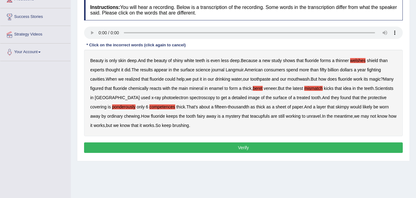
click at [264, 118] on b "teacupfuls" at bounding box center [260, 115] width 20 height 5
click at [239, 147] on button "Verify" at bounding box center [243, 147] width 319 height 10
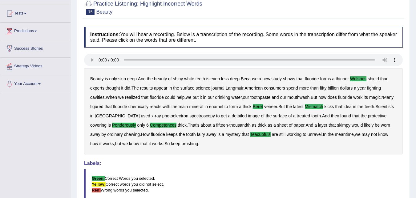
scroll to position [0, 0]
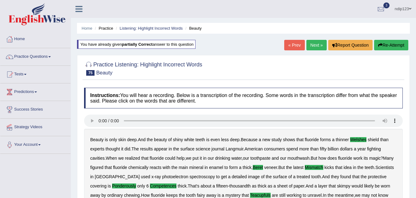
click at [314, 44] on link "Next »" at bounding box center [317, 45] width 20 height 10
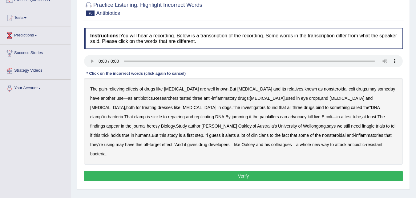
scroll to position [62, 0]
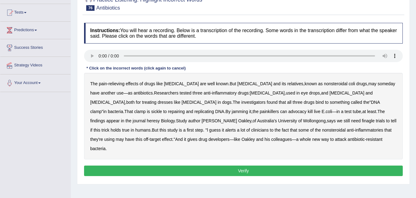
click at [349, 85] on b "coli" at bounding box center [352, 83] width 6 height 5
click at [173, 100] on b "dresses" at bounding box center [165, 102] width 15 height 5
click at [162, 109] on b "sickle" at bounding box center [156, 111] width 11 height 5
click at [289, 112] on b "advocacy" at bounding box center [298, 111] width 18 height 5
click at [160, 118] on b "heresy" at bounding box center [153, 120] width 13 height 5
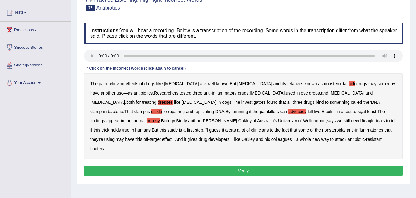
click at [362, 122] on b "finagle" at bounding box center [368, 120] width 13 height 5
click at [248, 165] on button "Verify" at bounding box center [243, 170] width 319 height 10
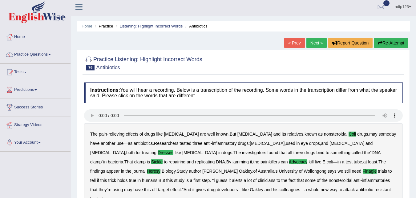
scroll to position [0, 0]
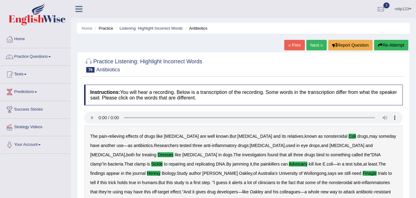
click at [312, 46] on link "Next »" at bounding box center [317, 45] width 20 height 10
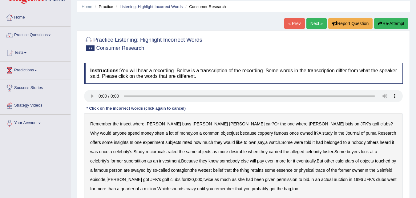
scroll to position [62, 0]
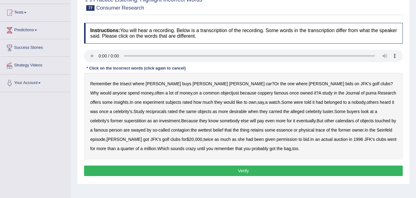
click at [182, 85] on b "buys" at bounding box center [186, 83] width 9 height 5
click at [221, 93] on b "objectjust" at bounding box center [230, 92] width 18 height 5
click at [258, 92] on b "coppery" at bounding box center [265, 92] width 15 height 5
click at [221, 94] on b "objectjust" at bounding box center [230, 92] width 18 height 5
click at [366, 93] on b "puma" at bounding box center [371, 92] width 11 height 5
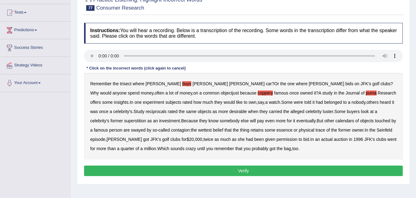
click at [146, 113] on b "reciprocals" at bounding box center [156, 111] width 21 height 5
click at [146, 118] on b "superstition" at bounding box center [135, 120] width 22 height 5
click at [336, 121] on b "calendars" at bounding box center [345, 120] width 19 height 5
click at [277, 138] on b "permission" at bounding box center [287, 139] width 21 height 5
click at [277, 140] on b "permission" at bounding box center [287, 139] width 21 height 5
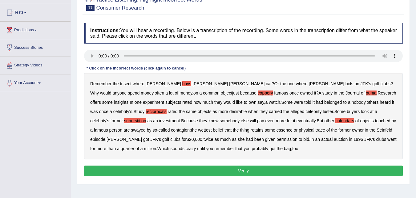
click at [243, 170] on button "Verify" at bounding box center [243, 170] width 319 height 10
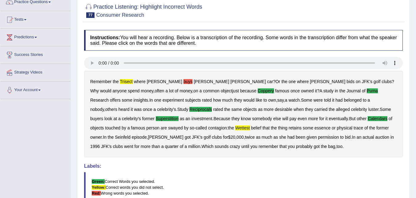
scroll to position [0, 0]
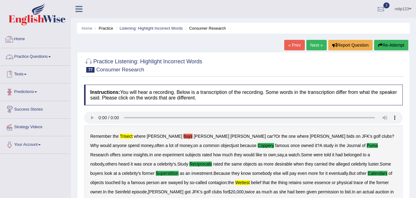
click at [43, 57] on link "Practice Questions" at bounding box center [35, 55] width 70 height 15
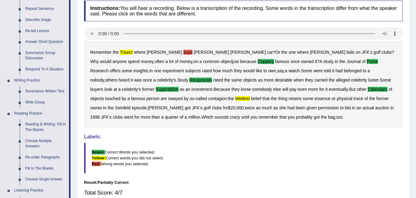
scroll to position [31, 0]
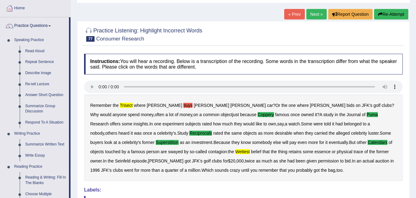
click at [311, 15] on link "Next »" at bounding box center [317, 14] width 20 height 10
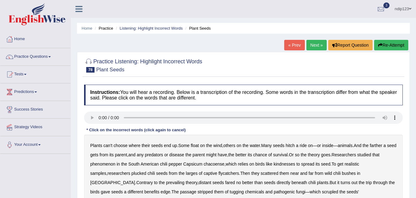
click at [289, 46] on link "« Prev" at bounding box center [295, 45] width 20 height 10
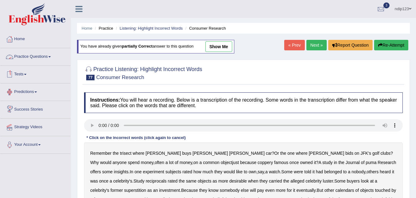
click at [37, 58] on link "Practice Questions" at bounding box center [35, 55] width 70 height 15
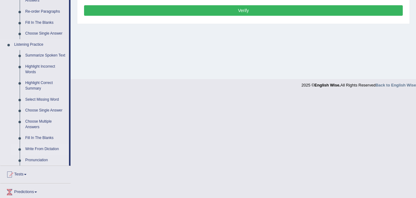
scroll to position [247, 0]
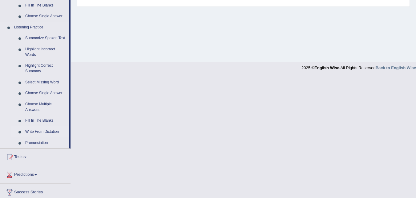
click at [40, 130] on link "Write From Dictation" at bounding box center [46, 131] width 47 height 11
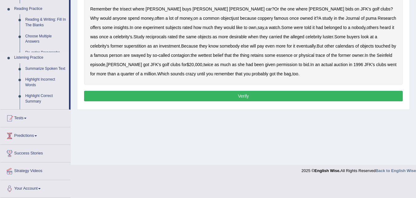
scroll to position [112, 0]
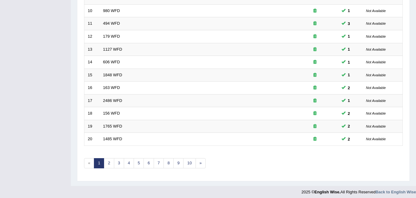
scroll to position [211, 0]
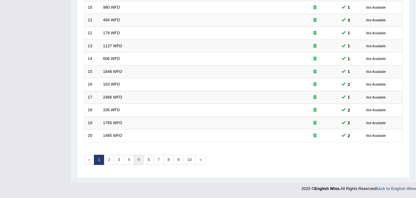
click at [141, 159] on link "5" at bounding box center [139, 159] width 10 height 10
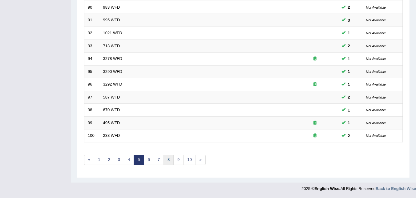
click at [170, 159] on link "8" at bounding box center [169, 159] width 10 height 10
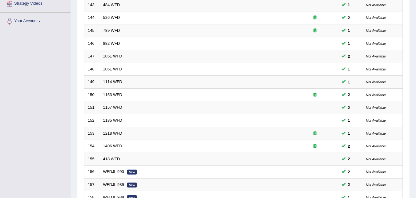
scroll to position [211, 0]
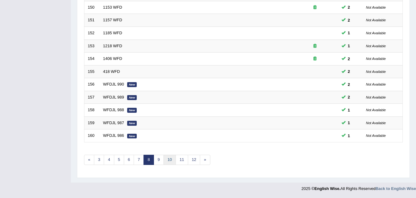
click at [171, 158] on link "10" at bounding box center [170, 159] width 12 height 10
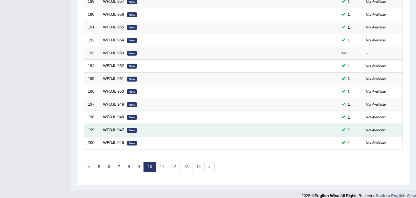
scroll to position [211, 0]
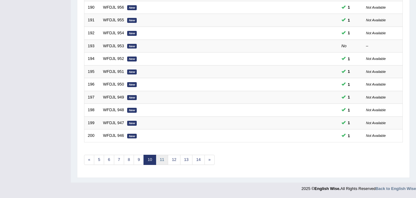
click at [165, 158] on link "11" at bounding box center [162, 159] width 12 height 10
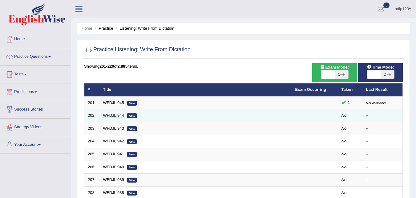
click at [114, 116] on link "WFDJL 944" at bounding box center [113, 115] width 21 height 5
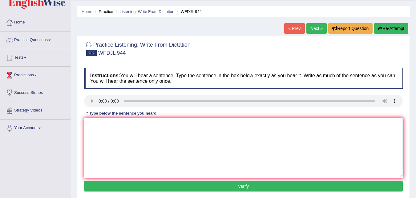
scroll to position [31, 0]
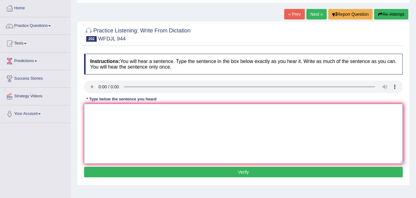
click at [114, 108] on textarea at bounding box center [243, 134] width 319 height 60
click at [129, 111] on textarea "Good journalism stay important and for a very long time." at bounding box center [243, 134] width 319 height 60
click at [161, 111] on textarea "Good journalism stays important and for a very long time." at bounding box center [243, 134] width 319 height 60
click at [158, 112] on textarea "Good journalism stays important and for a very long time." at bounding box center [243, 134] width 319 height 60
type textarea "Good journalism stays important and influential for a very long time."
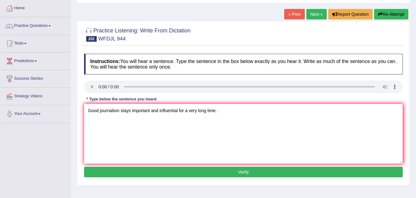
click at [249, 171] on button "Verify" at bounding box center [243, 171] width 319 height 10
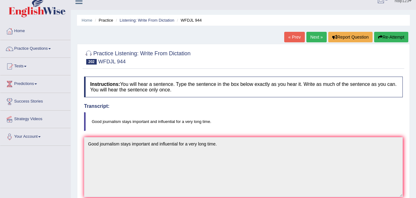
scroll to position [0, 0]
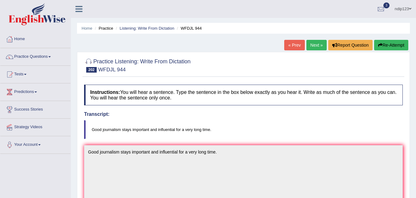
click at [310, 43] on link "Next »" at bounding box center [317, 45] width 20 height 10
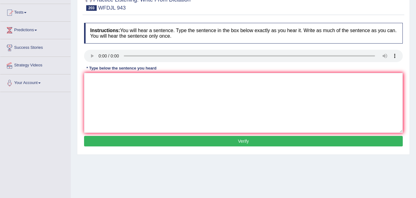
scroll to position [62, 0]
click at [187, 106] on textarea at bounding box center [243, 103] width 319 height 60
type textarea "You are not allow to use your cell phones in the library here."
click at [237, 141] on button "Verify" at bounding box center [243, 141] width 319 height 10
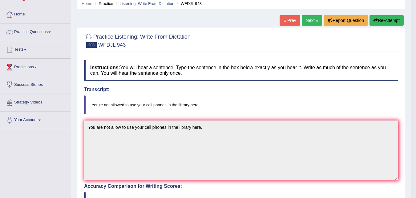
scroll to position [0, 0]
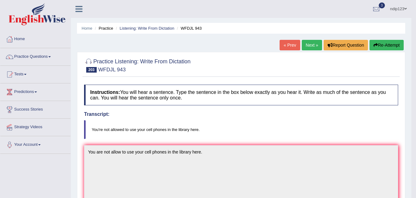
click at [305, 44] on link "Next »" at bounding box center [312, 45] width 20 height 10
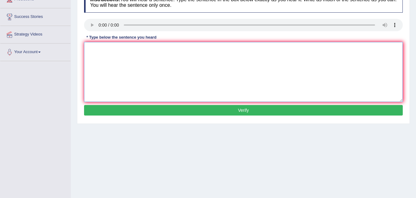
click at [152, 65] on textarea at bounding box center [243, 72] width 319 height 60
type textarea "Learning how to manage your career very well is very important nowadays."
click at [242, 111] on button "Verify" at bounding box center [243, 110] width 319 height 10
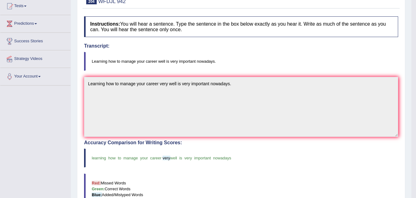
scroll to position [31, 0]
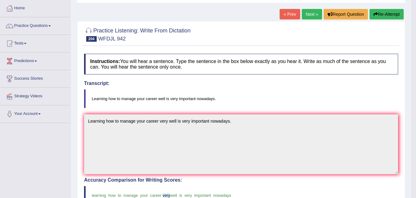
drag, startPoint x: 310, startPoint y: 16, endPoint x: 298, endPoint y: 25, distance: 14.7
click at [310, 16] on link "Next »" at bounding box center [312, 14] width 20 height 10
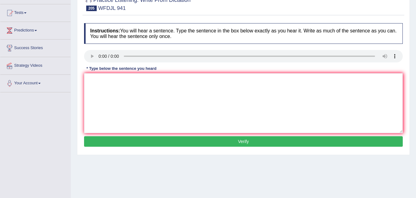
scroll to position [62, 0]
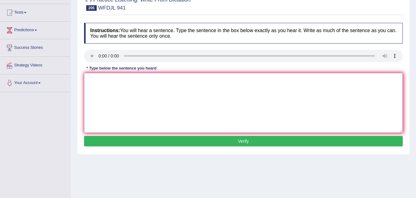
click at [133, 96] on textarea at bounding box center [243, 103] width 319 height 60
type textarea "Our school works with others around the world to swap students."
click at [237, 141] on button "Verify" at bounding box center [243, 141] width 319 height 10
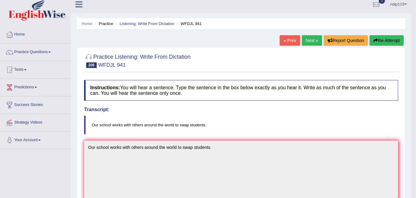
scroll to position [0, 0]
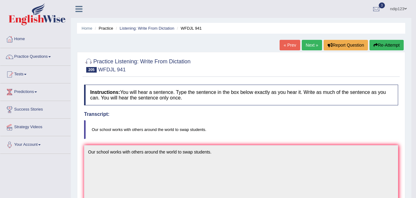
click at [306, 45] on link "Next »" at bounding box center [312, 45] width 20 height 10
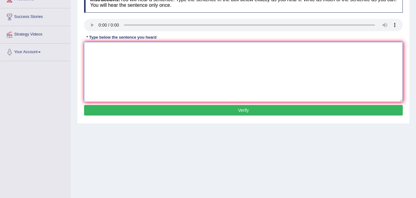
click at [116, 66] on textarea at bounding box center [243, 72] width 319 height 60
drag, startPoint x: 127, startPoint y: 51, endPoint x: 129, endPoint y: 58, distance: 7.7
click at [127, 51] on textarea "Eating the right food is super important for sport people to do well." at bounding box center [243, 72] width 319 height 60
type textarea "Eating the right food fruit is super important for sport people to do well."
click at [240, 111] on button "Verify" at bounding box center [243, 110] width 319 height 10
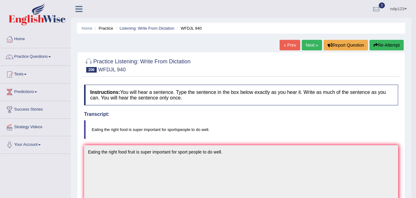
drag, startPoint x: 310, startPoint y: 45, endPoint x: 306, endPoint y: 53, distance: 9.4
click at [310, 45] on link "Next »" at bounding box center [312, 45] width 20 height 10
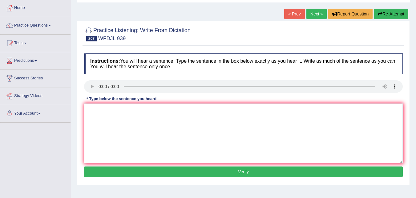
scroll to position [31, 0]
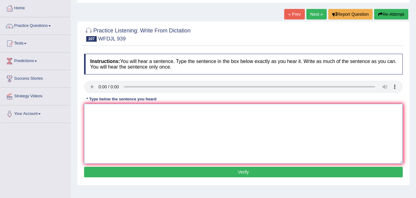
click at [192, 125] on textarea at bounding box center [243, 134] width 319 height 60
type textarea "All living things start from a single cell but very basic."
click at [247, 171] on button "Verify" at bounding box center [243, 171] width 319 height 10
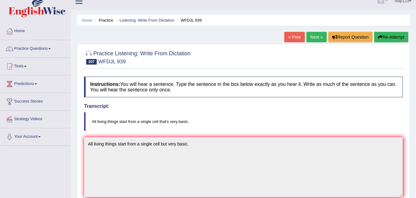
scroll to position [0, 0]
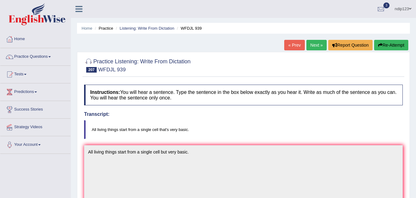
click at [310, 47] on link "Next »" at bounding box center [317, 45] width 20 height 10
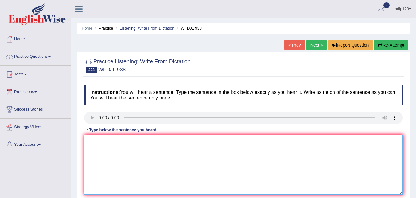
click at [162, 157] on textarea at bounding box center [243, 164] width 319 height 60
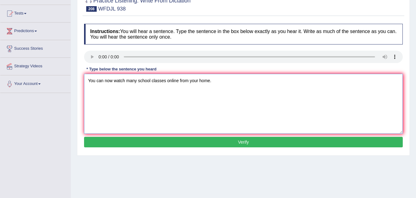
scroll to position [62, 0]
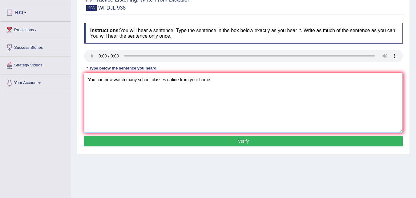
type textarea "You can now watch many school classes online from your home."
click at [249, 142] on button "Verify" at bounding box center [243, 141] width 319 height 10
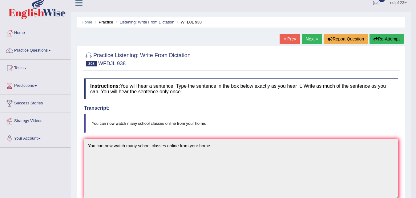
scroll to position [0, 0]
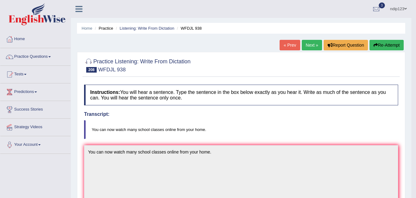
click at [308, 43] on link "Next »" at bounding box center [312, 45] width 20 height 10
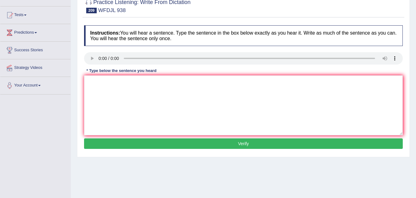
scroll to position [62, 0]
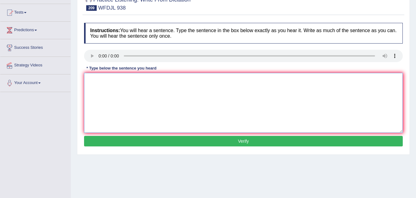
click at [169, 114] on textarea at bounding box center [243, 103] width 319 height 60
type textarea "You can now watch many school classes online from your home."
click at [247, 141] on button "Verify" at bounding box center [243, 141] width 319 height 10
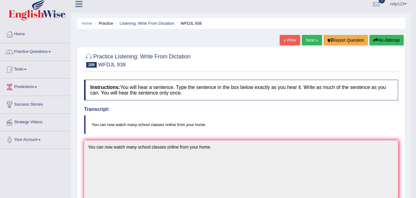
scroll to position [0, 0]
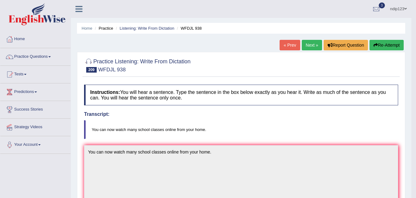
click at [290, 45] on link "« Prev" at bounding box center [290, 45] width 20 height 10
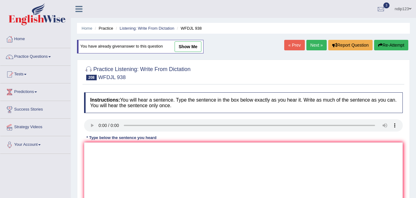
click at [315, 46] on link "Next »" at bounding box center [317, 45] width 20 height 10
click at [314, 46] on link "Next »" at bounding box center [317, 45] width 20 height 10
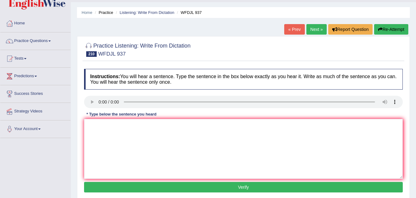
scroll to position [31, 0]
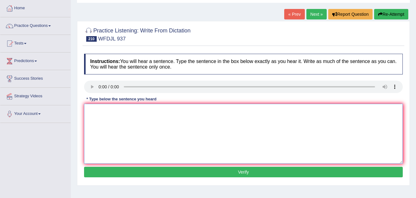
click at [135, 125] on textarea at bounding box center [243, 134] width 319 height 60
click at [113, 110] on textarea "This shows vus there are a few many problems happening together." at bounding box center [243, 134] width 319 height 60
drag, startPoint x: 133, startPoint y: 111, endPoint x: 138, endPoint y: 117, distance: 7.2
click at [134, 111] on textarea "This shows us there are a few many problems happening together." at bounding box center [243, 134] width 319 height 60
type textarea "This shows us there are there're a few many problems happening together."
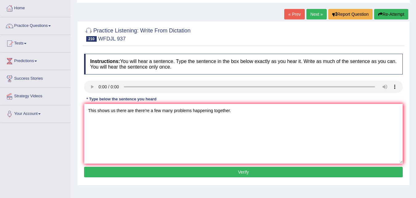
click at [237, 172] on button "Verify" at bounding box center [243, 171] width 319 height 10
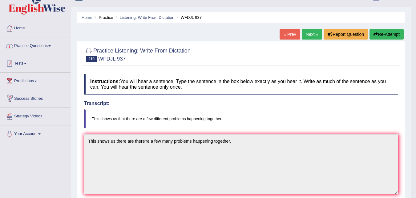
scroll to position [0, 0]
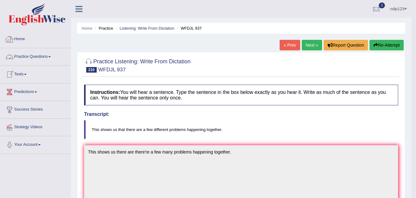
click at [32, 57] on link "Practice Questions" at bounding box center [35, 55] width 70 height 15
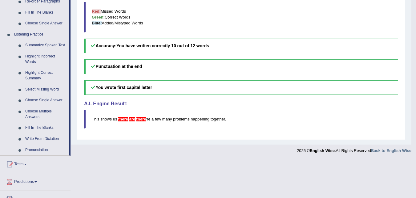
scroll to position [247, 0]
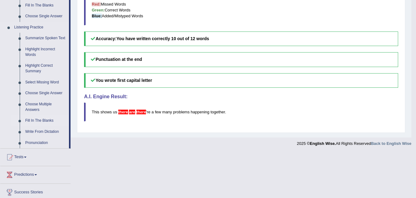
click at [41, 119] on link "Fill In The Blanks" at bounding box center [46, 120] width 47 height 11
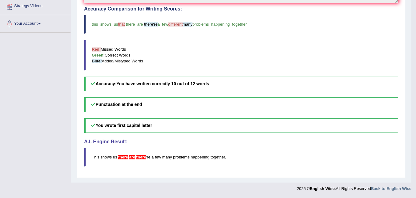
scroll to position [110, 0]
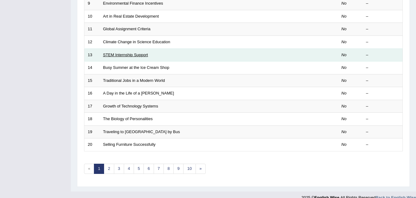
scroll to position [211, 0]
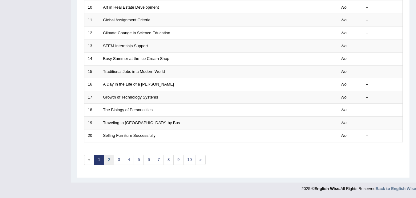
click at [110, 159] on link "2" at bounding box center [109, 159] width 10 height 10
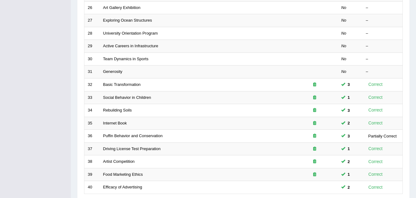
scroll to position [211, 0]
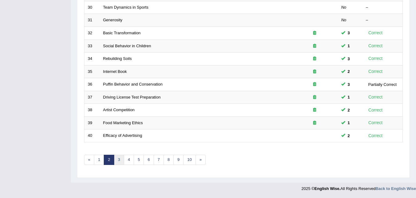
click at [121, 159] on link "3" at bounding box center [119, 159] width 10 height 10
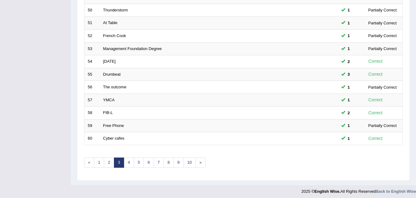
scroll to position [211, 0]
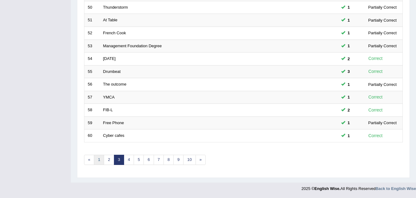
click at [98, 159] on link "1" at bounding box center [99, 159] width 10 height 10
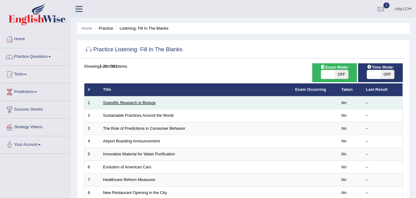
click at [109, 102] on link "Scientific Research in Biology" at bounding box center [129, 102] width 53 height 5
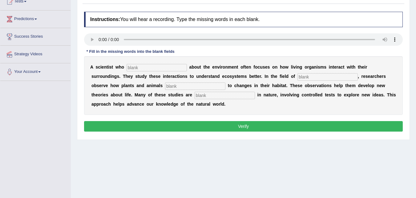
scroll to position [92, 0]
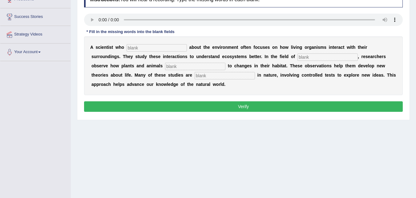
click at [135, 47] on input "text" at bounding box center [157, 47] width 60 height 7
type input "cares"
click at [305, 55] on input "text" at bounding box center [328, 56] width 60 height 7
drag, startPoint x: 303, startPoint y: 57, endPoint x: 306, endPoint y: 59, distance: 4.1
click at [303, 57] on input "bilogy" at bounding box center [328, 56] width 60 height 7
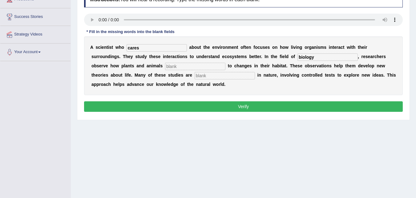
type input "biology"
click at [219, 65] on input "text" at bounding box center [195, 66] width 60 height 7
type input "respond"
click at [211, 75] on input "text" at bounding box center [225, 75] width 60 height 7
type input "experiment"
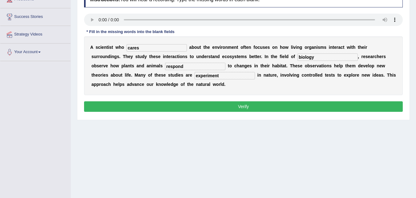
click at [240, 105] on button "Verify" at bounding box center [243, 106] width 319 height 10
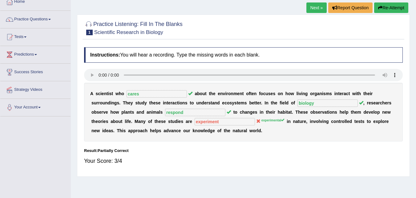
scroll to position [31, 0]
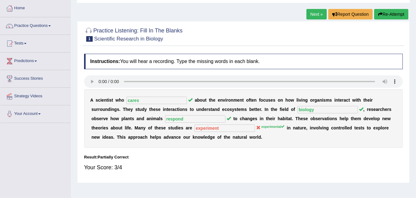
click at [387, 13] on button "Re-Attempt" at bounding box center [392, 14] width 34 height 10
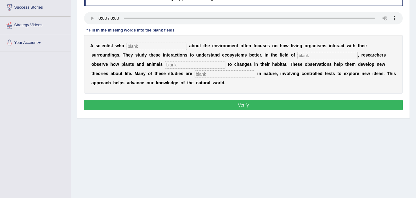
scroll to position [92, 0]
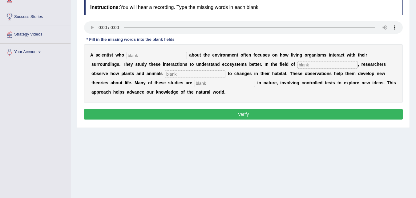
click at [143, 57] on input "text" at bounding box center [157, 55] width 60 height 7
type input "cares"
click at [305, 65] on input "text" at bounding box center [328, 64] width 60 height 7
type input "biology"
click at [215, 73] on input "text" at bounding box center [195, 73] width 60 height 7
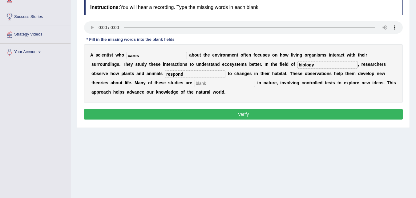
type input "respond"
click at [227, 84] on input "text" at bounding box center [225, 83] width 60 height 7
type input "experimental"
click at [251, 114] on button "Verify" at bounding box center [243, 114] width 319 height 10
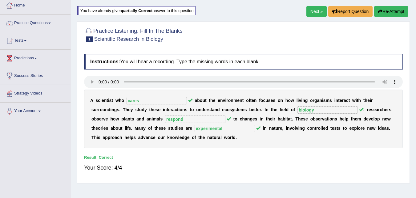
scroll to position [31, 0]
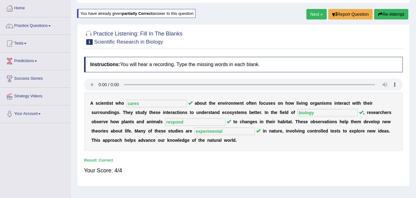
click at [313, 13] on link "Next »" at bounding box center [317, 14] width 20 height 10
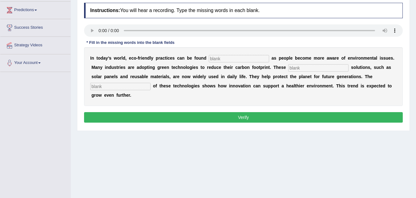
scroll to position [92, 0]
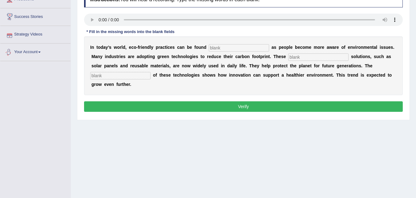
click at [110, 75] on input "text" at bounding box center [120, 75] width 60 height 7
type input "application"
click at [216, 47] on input "text" at bounding box center [239, 47] width 60 height 7
type input "everywhere"
click at [313, 55] on input "text" at bounding box center [319, 56] width 60 height 7
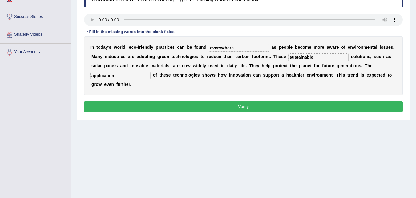
type input "sustainable"
click at [245, 109] on button "Verify" at bounding box center [243, 106] width 319 height 10
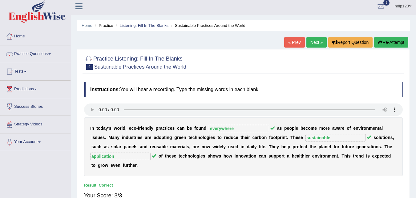
scroll to position [0, 0]
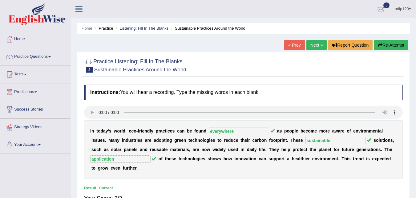
click at [315, 46] on link "Next »" at bounding box center [317, 45] width 20 height 10
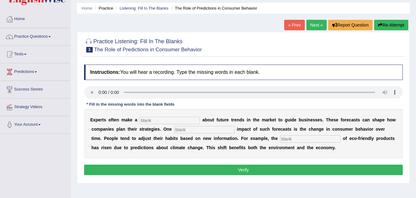
scroll to position [31, 0]
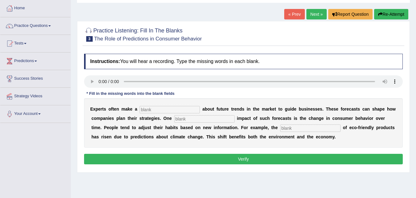
click at [299, 128] on input "text" at bounding box center [311, 127] width 60 height 7
type input "consumption"
click at [206, 119] on input "text" at bounding box center [204, 118] width 60 height 7
type input "profound"
click at [188, 110] on input "text" at bounding box center [170, 109] width 60 height 7
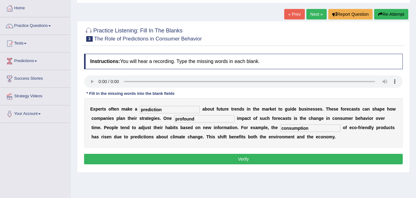
type input "prediction"
click at [252, 160] on button "Verify" at bounding box center [243, 159] width 319 height 10
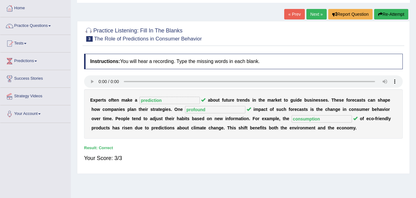
click at [311, 17] on link "Next »" at bounding box center [317, 14] width 20 height 10
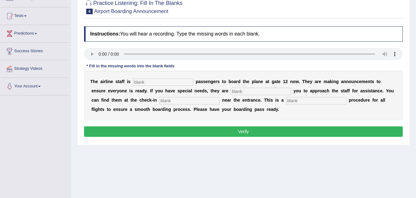
scroll to position [62, 0]
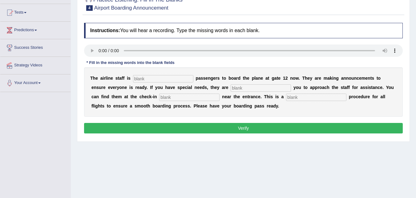
click at [305, 96] on input "text" at bounding box center [316, 96] width 60 height 7
type input "regular"
click at [191, 98] on input "text" at bounding box center [189, 96] width 60 height 7
type input "desk"
click at [249, 88] on input "text" at bounding box center [261, 87] width 60 height 7
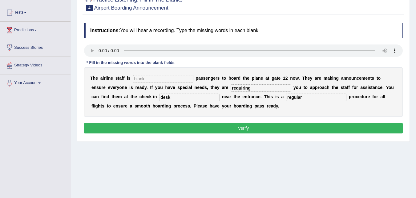
type input "requiring"
click at [187, 77] on input "text" at bounding box center [163, 78] width 60 height 7
type input "inviting"
click at [243, 127] on button "Verify" at bounding box center [243, 128] width 319 height 10
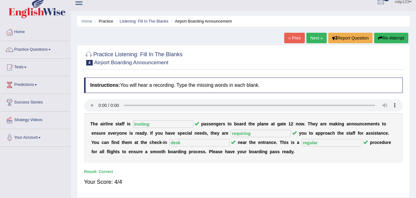
scroll to position [0, 0]
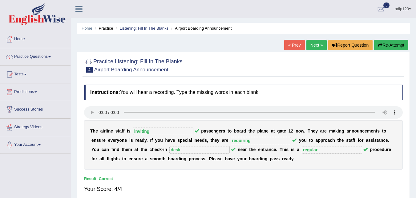
click at [311, 46] on link "Next »" at bounding box center [317, 45] width 20 height 10
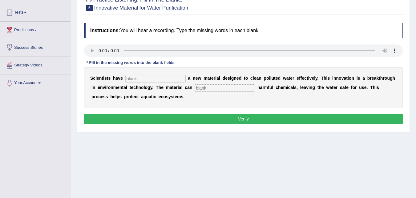
click at [178, 80] on input "text" at bounding box center [155, 78] width 60 height 7
type input "made"
click at [215, 87] on input "text" at bounding box center [225, 87] width 60 height 7
type input "absorb"
click at [243, 117] on button "Verify" at bounding box center [243, 118] width 319 height 10
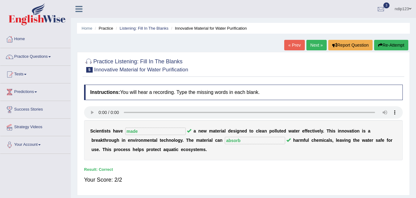
click at [313, 46] on link "Next »" at bounding box center [317, 45] width 20 height 10
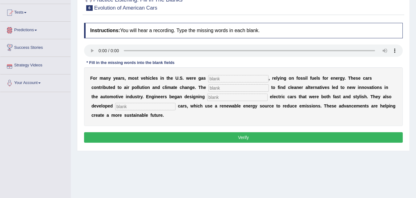
click at [152, 104] on input "text" at bounding box center [145, 106] width 60 height 7
type input "hydrogen"
click at [223, 79] on input "text" at bounding box center [238, 78] width 60 height 7
type input "powered"
click at [225, 89] on input "text" at bounding box center [239, 87] width 60 height 7
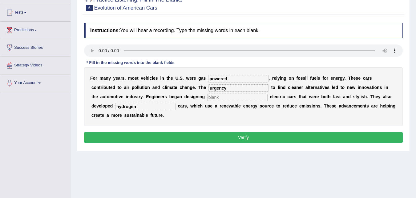
type input "urgency"
click at [221, 98] on input "text" at bounding box center [237, 96] width 60 height 7
type input "slick"
click at [238, 136] on button "Verify" at bounding box center [243, 137] width 319 height 10
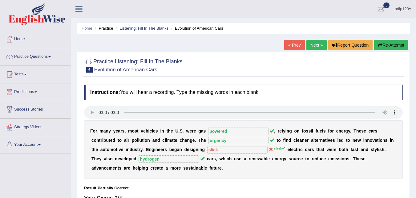
click at [388, 45] on button "Re-Attempt" at bounding box center [392, 45] width 34 height 10
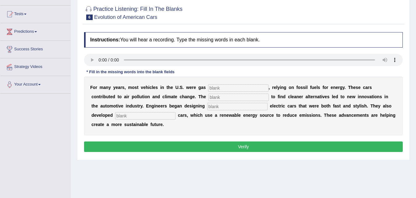
scroll to position [62, 0]
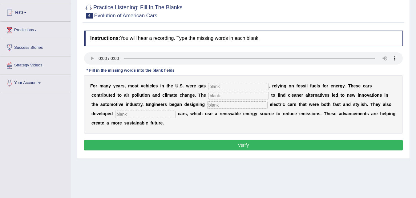
click at [219, 87] on input "text" at bounding box center [238, 86] width 60 height 7
type input "powered"
click at [217, 96] on input "text" at bounding box center [239, 95] width 60 height 7
type input "urgency"
click at [219, 105] on input "text" at bounding box center [237, 104] width 60 height 7
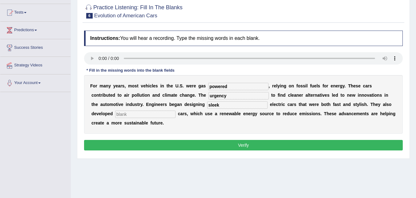
type input "sleek"
click at [150, 113] on input "text" at bounding box center [145, 113] width 60 height 7
type input "hydrogen"
click at [223, 143] on button "Verify" at bounding box center [243, 145] width 319 height 10
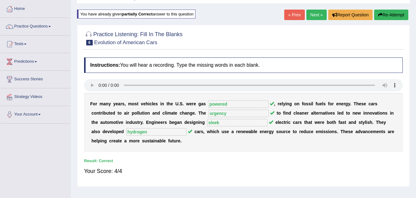
scroll to position [0, 0]
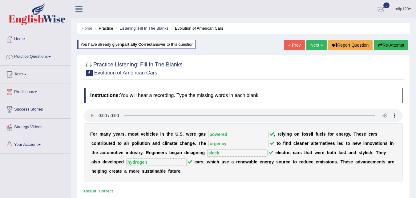
click at [314, 43] on link "Next »" at bounding box center [317, 45] width 20 height 10
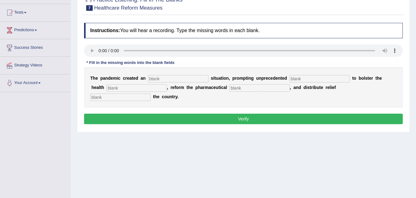
click at [171, 74] on div "T h e p a n d e m i c c r e a t e d a n s i t u a t i o n , p r o m p t i n g u…" at bounding box center [243, 87] width 319 height 40
click at [166, 78] on input "text" at bounding box center [178, 78] width 60 height 7
type input "urgent"
click at [306, 79] on input "text" at bounding box center [320, 78] width 60 height 7
type input "contribution"
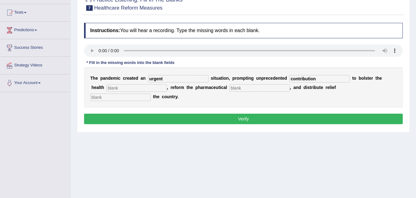
click at [154, 88] on input "text" at bounding box center [137, 87] width 60 height 7
type input "system"
click at [242, 87] on input "text" at bounding box center [260, 87] width 60 height 7
type input "sector"
click at [130, 96] on input "text" at bounding box center [120, 96] width 60 height 7
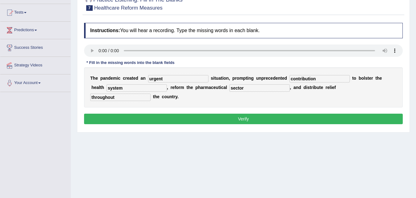
type input "throughout"
click at [232, 117] on button "Verify" at bounding box center [243, 118] width 319 height 10
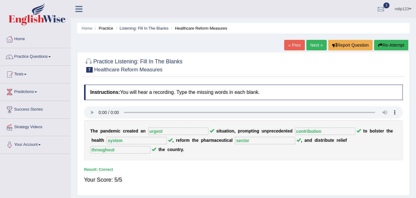
click at [317, 46] on link "Next »" at bounding box center [317, 45] width 20 height 10
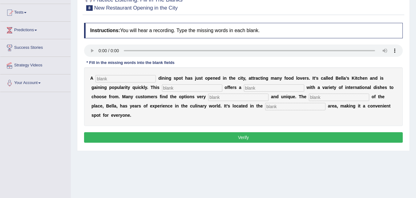
click at [278, 108] on input "text" at bounding box center [295, 106] width 60 height 7
type input "downtown"
click at [239, 98] on input "text" at bounding box center [238, 96] width 60 height 7
click at [349, 96] on input "text" at bounding box center [339, 96] width 60 height 7
type input "menu"
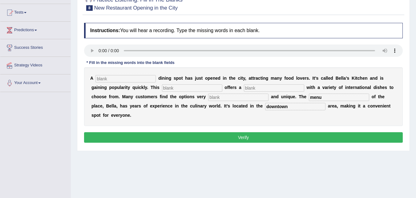
click at [245, 97] on input "text" at bounding box center [238, 96] width 60 height 7
type input "interesting"
click at [251, 88] on input "text" at bounding box center [274, 87] width 60 height 7
drag, startPoint x: 323, startPoint y: 96, endPoint x: 311, endPoint y: 96, distance: 11.7
click at [311, 96] on input "menu" at bounding box center [339, 96] width 60 height 7
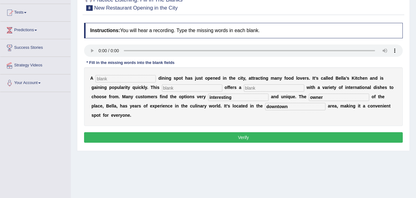
type input "owner"
click at [256, 88] on input "text" at bounding box center [274, 87] width 60 height 7
type input "menu"
click at [198, 88] on input "text" at bounding box center [192, 87] width 60 height 7
type input "restaurant"
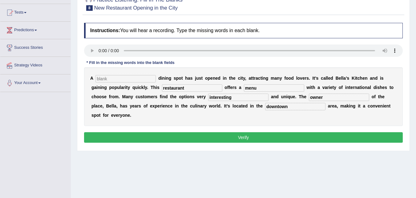
click at [145, 78] on input "text" at bounding box center [126, 78] width 60 height 7
drag, startPoint x: 112, startPoint y: 79, endPoint x: 94, endPoint y: 79, distance: 17.9
click at [94, 79] on div "A dining d i n i n g s p o t h a s j u s t o p e n e d i n t h e c i t y , a t …" at bounding box center [243, 96] width 319 height 59
type input "new"
click at [249, 136] on button "Verify" at bounding box center [243, 137] width 319 height 10
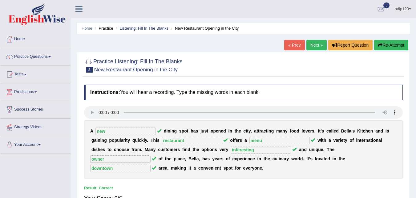
click at [313, 47] on link "Next »" at bounding box center [317, 45] width 20 height 10
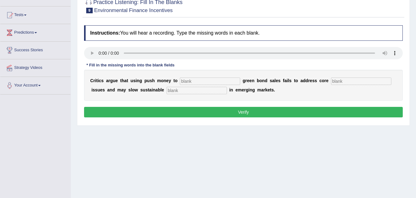
scroll to position [62, 0]
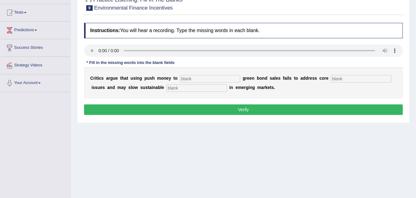
click at [197, 78] on input "text" at bounding box center [210, 78] width 60 height 7
type input "boost"
click at [355, 78] on input "text" at bounding box center [361, 78] width 60 height 7
type input "climate"
click at [205, 88] on input "text" at bounding box center [197, 87] width 60 height 7
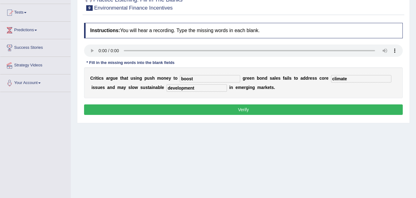
type input "development"
click at [243, 111] on button "Verify" at bounding box center [243, 109] width 319 height 10
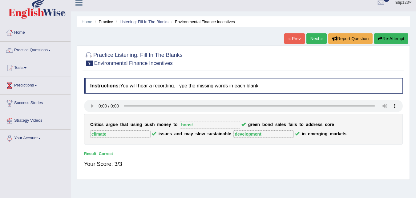
scroll to position [0, 0]
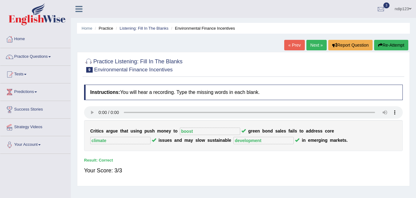
click at [314, 45] on link "Next »" at bounding box center [317, 45] width 20 height 10
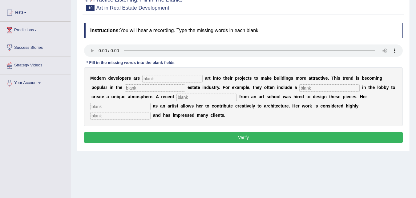
click at [158, 80] on input "text" at bounding box center [172, 78] width 60 height 7
type input "incorporate"
click at [170, 88] on input "text" at bounding box center [155, 87] width 60 height 7
type input "real"
click at [312, 89] on input "text" at bounding box center [330, 87] width 60 height 7
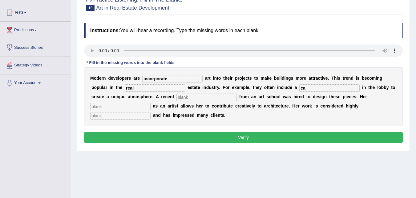
type input "c"
type input "sculpture"
click at [205, 97] on input "text" at bounding box center [207, 96] width 60 height 7
type input "graduate"
click at [123, 117] on input "text" at bounding box center [120, 115] width 60 height 7
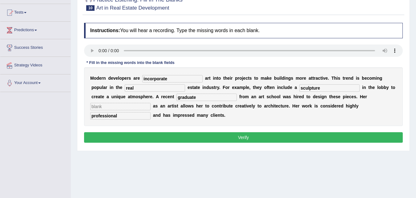
type input "professional"
click at [168, 78] on input "incorporate" at bounding box center [172, 78] width 60 height 7
type input "incorporating"
click at [141, 107] on input "text" at bounding box center [120, 106] width 60 height 7
click at [106, 109] on input "text" at bounding box center [120, 106] width 60 height 7
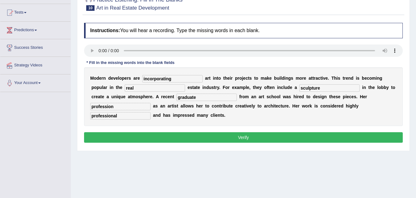
type input "profession"
click at [240, 138] on button "Verify" at bounding box center [243, 137] width 319 height 10
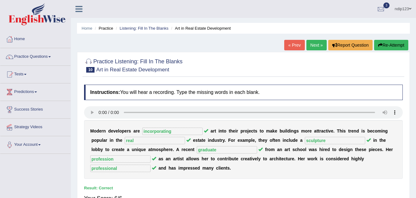
click at [311, 44] on link "Next »" at bounding box center [317, 45] width 20 height 10
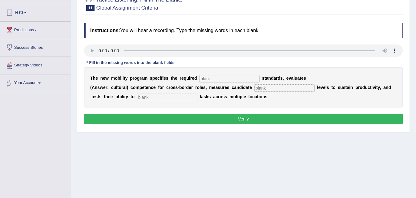
click at [174, 98] on input "text" at bounding box center [167, 96] width 60 height 7
type input "distribute"
click at [264, 88] on input "text" at bounding box center [285, 87] width 60 height 7
type input "energy"
click at [237, 78] on input "text" at bounding box center [229, 78] width 60 height 7
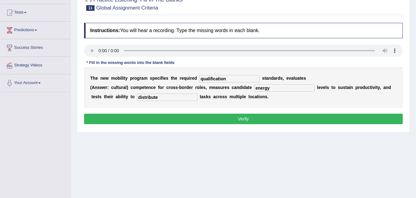
type input "qualification"
click at [254, 119] on button "Verify" at bounding box center [243, 118] width 319 height 10
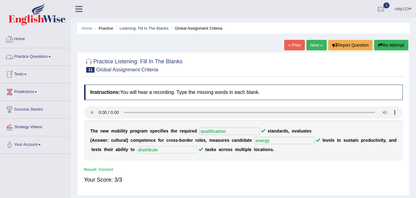
click at [38, 57] on link "Practice Questions" at bounding box center [35, 55] width 70 height 15
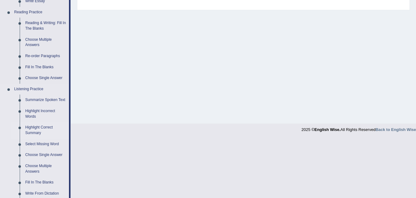
scroll to position [216, 0]
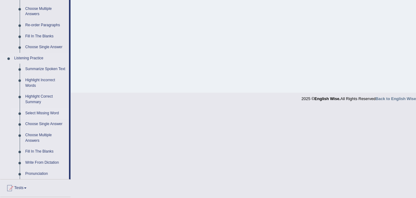
click at [41, 112] on link "Select Missing Word" at bounding box center [46, 113] width 47 height 11
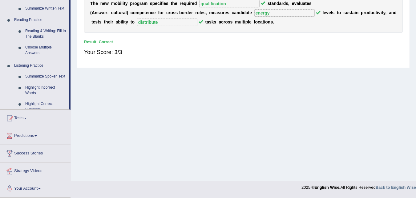
scroll to position [126, 0]
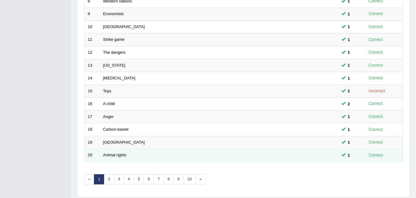
scroll to position [211, 0]
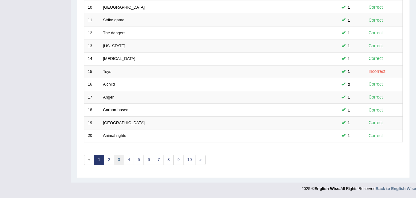
click at [120, 159] on link "3" at bounding box center [119, 159] width 10 height 10
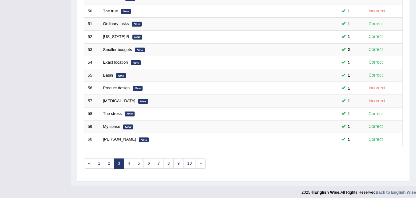
scroll to position [211, 0]
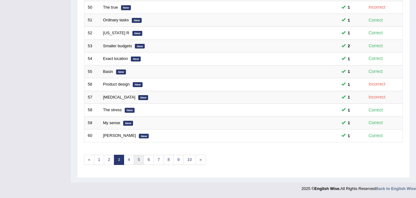
click at [140, 160] on link "5" at bounding box center [139, 159] width 10 height 10
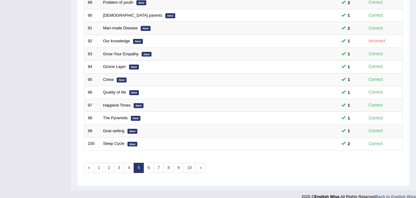
scroll to position [211, 0]
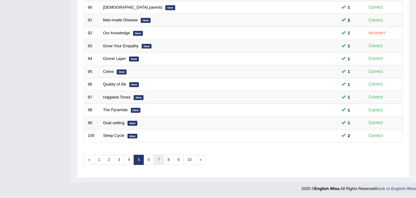
click at [159, 160] on link "7" at bounding box center [159, 159] width 10 height 10
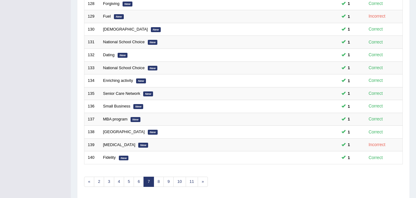
scroll to position [211, 0]
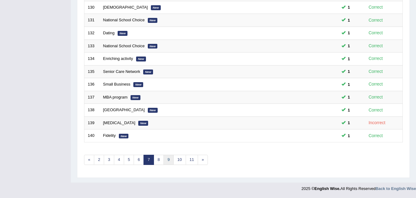
click at [170, 158] on link "9" at bounding box center [169, 159] width 10 height 10
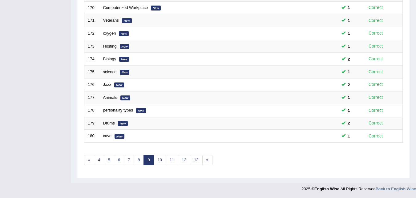
scroll to position [211, 0]
click at [174, 158] on link "11" at bounding box center [172, 159] width 12 height 10
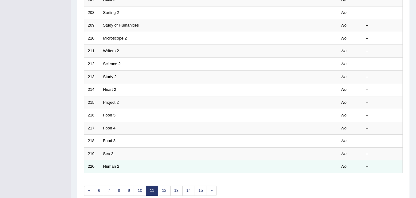
scroll to position [211, 0]
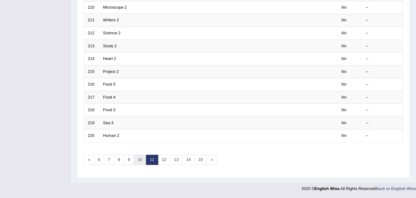
click at [141, 160] on link "10" at bounding box center [140, 159] width 12 height 10
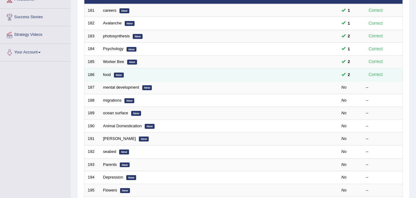
scroll to position [92, 0]
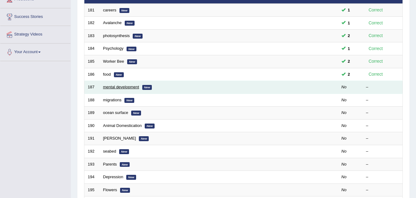
click at [117, 86] on link "mental development" at bounding box center [121, 86] width 36 height 5
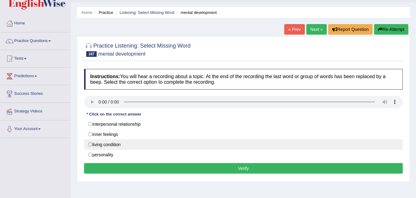
scroll to position [31, 0]
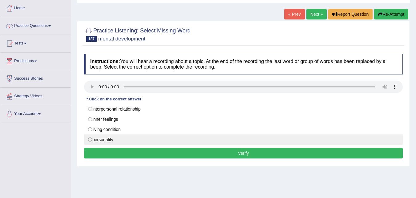
click at [89, 140] on label "personality" at bounding box center [243, 139] width 319 height 10
radio input "true"
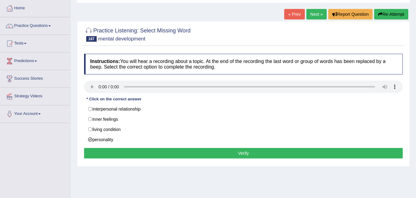
click at [240, 151] on button "Verify" at bounding box center [243, 153] width 319 height 10
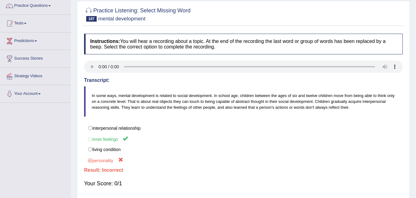
scroll to position [62, 0]
